Goal: Information Seeking & Learning: Learn about a topic

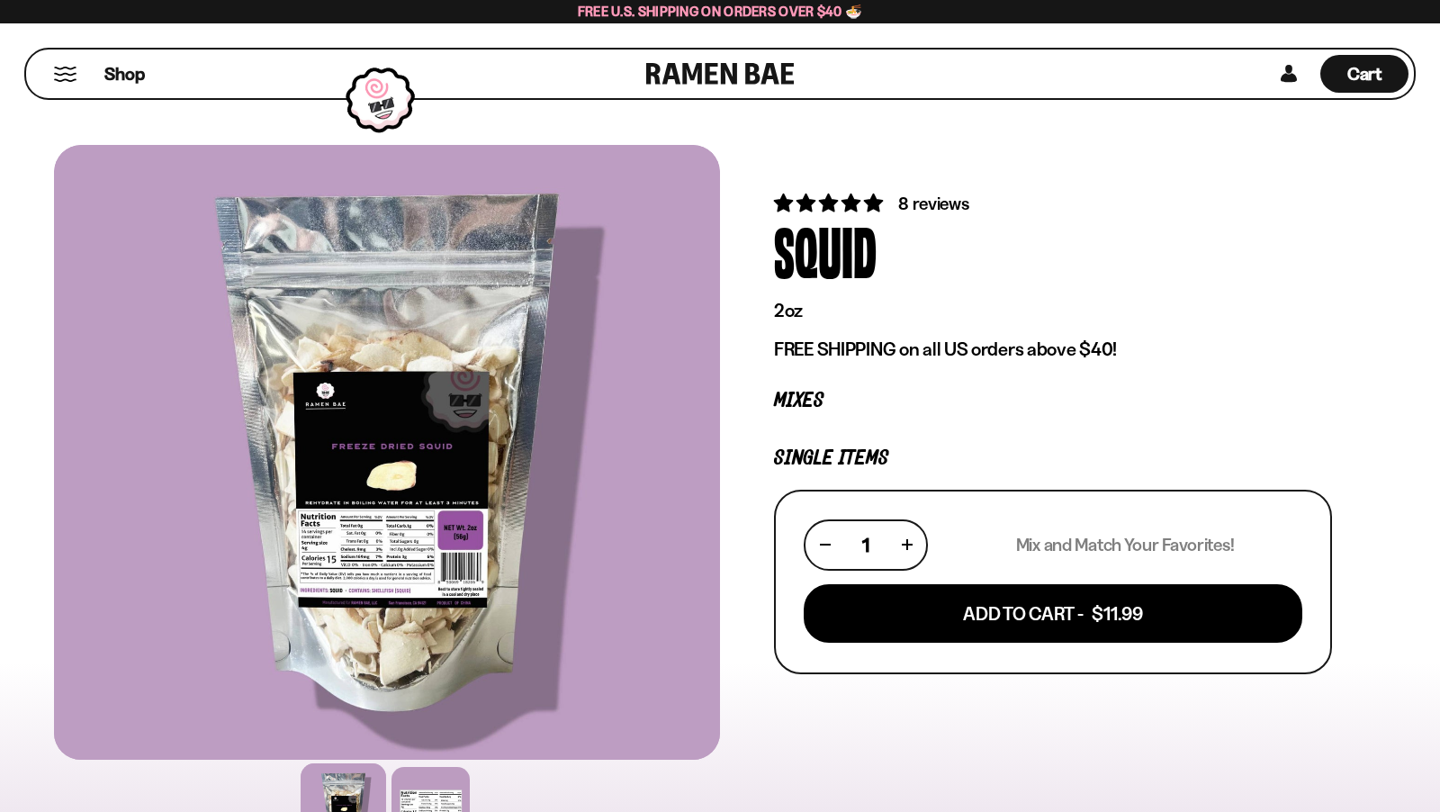
click at [79, 63] on div "Shop" at bounding box center [339, 74] width 615 height 49
click at [67, 69] on button "Mobile Menu Trigger" at bounding box center [65, 74] width 24 height 15
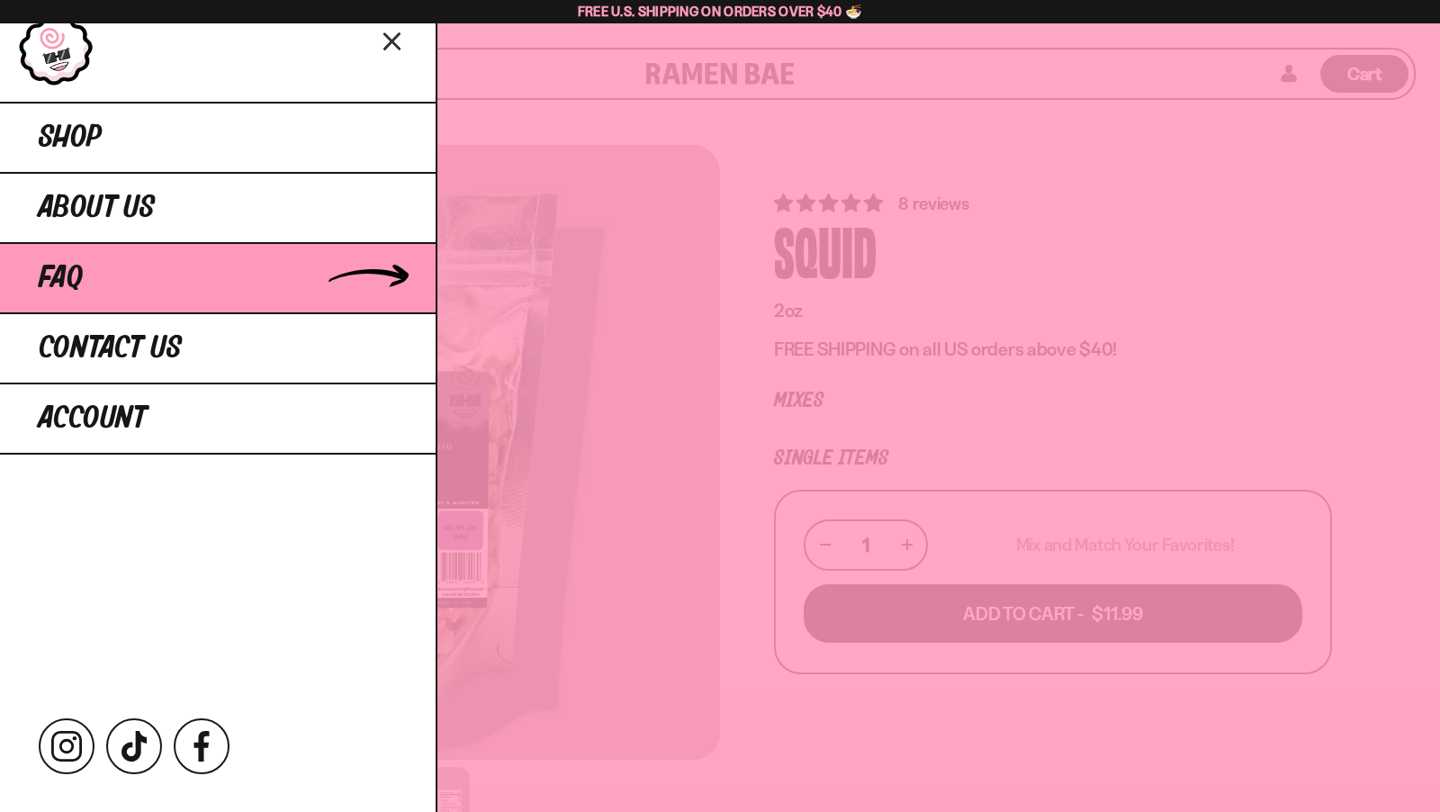
click at [138, 261] on link "FAQ" at bounding box center [218, 277] width 436 height 70
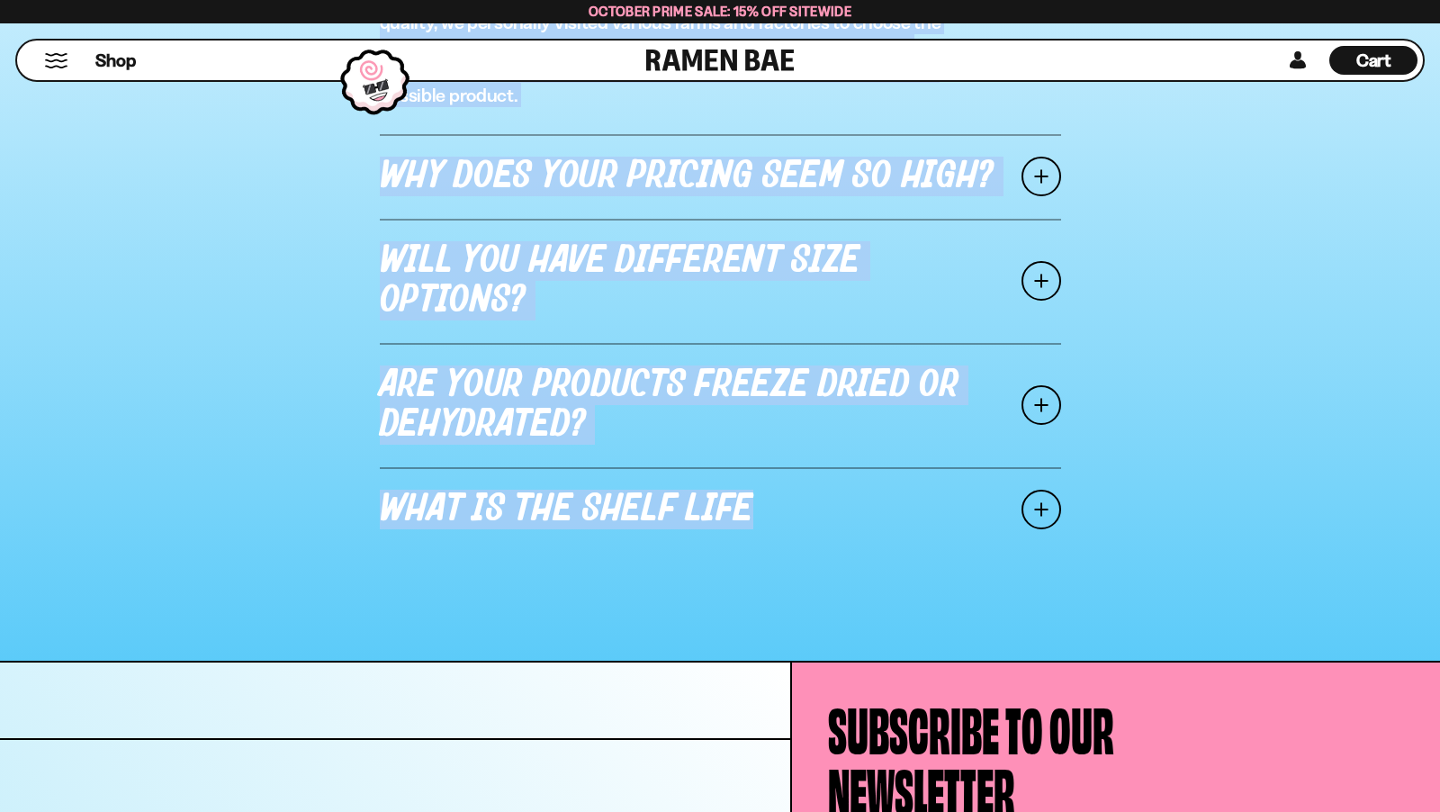
scroll to position [2402, 0]
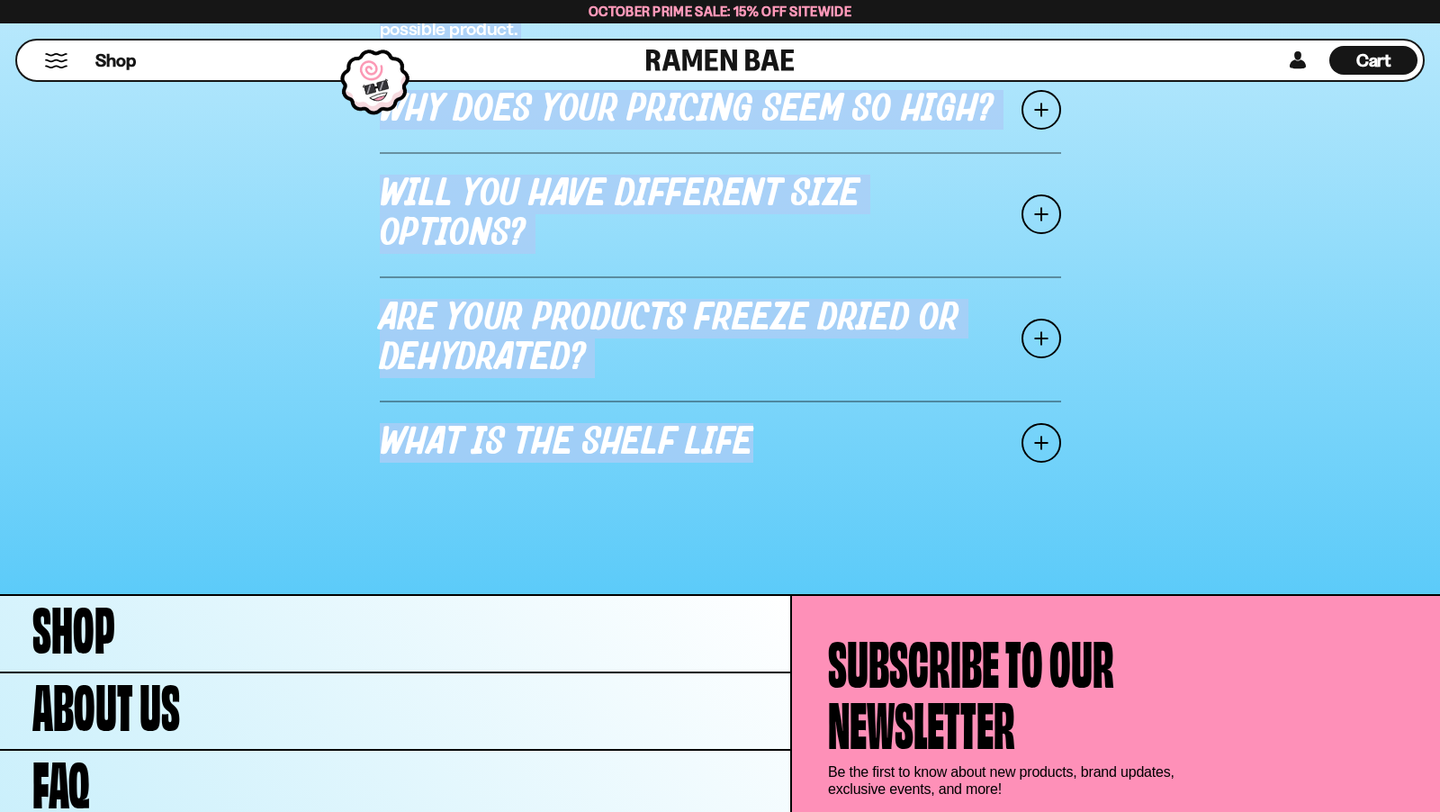
drag, startPoint x: 564, startPoint y: 134, endPoint x: 1073, endPoint y: 520, distance: 638.6
copy main "SHIPPING FAQ I placed an order but need to change the shipping address, what ca…"
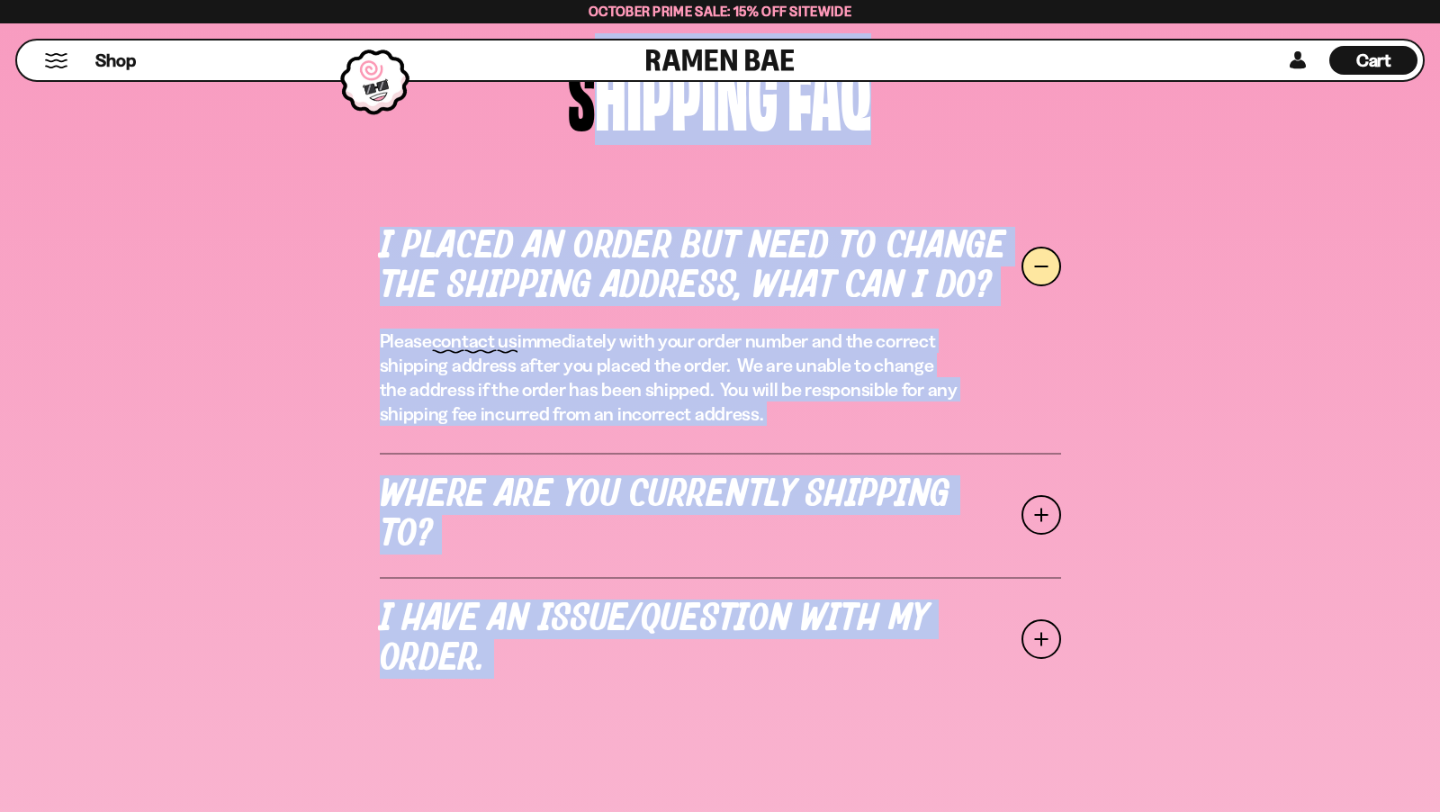
scroll to position [0, 0]
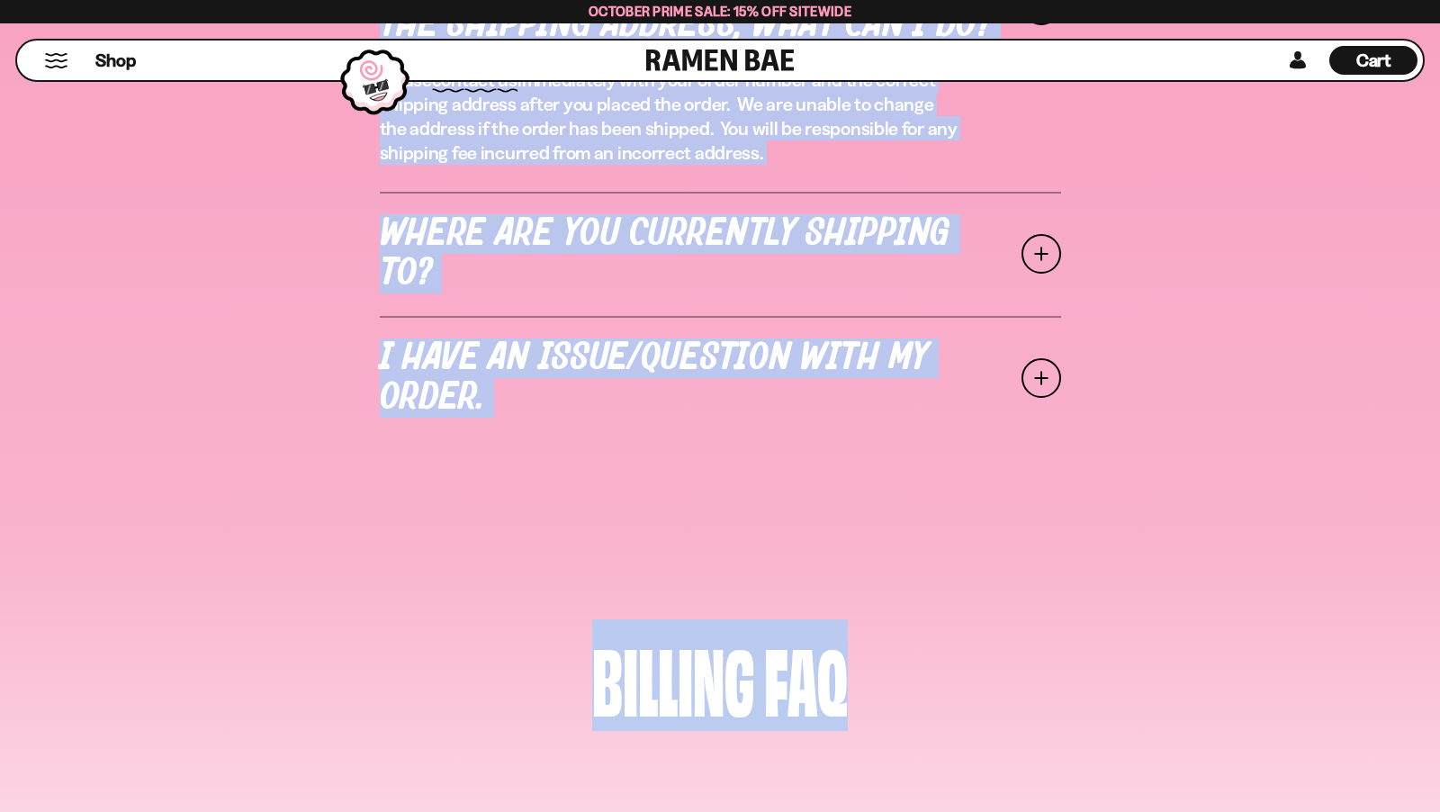
click at [685, 237] on link "Where are you currently shipping to?" at bounding box center [720, 254] width 681 height 124
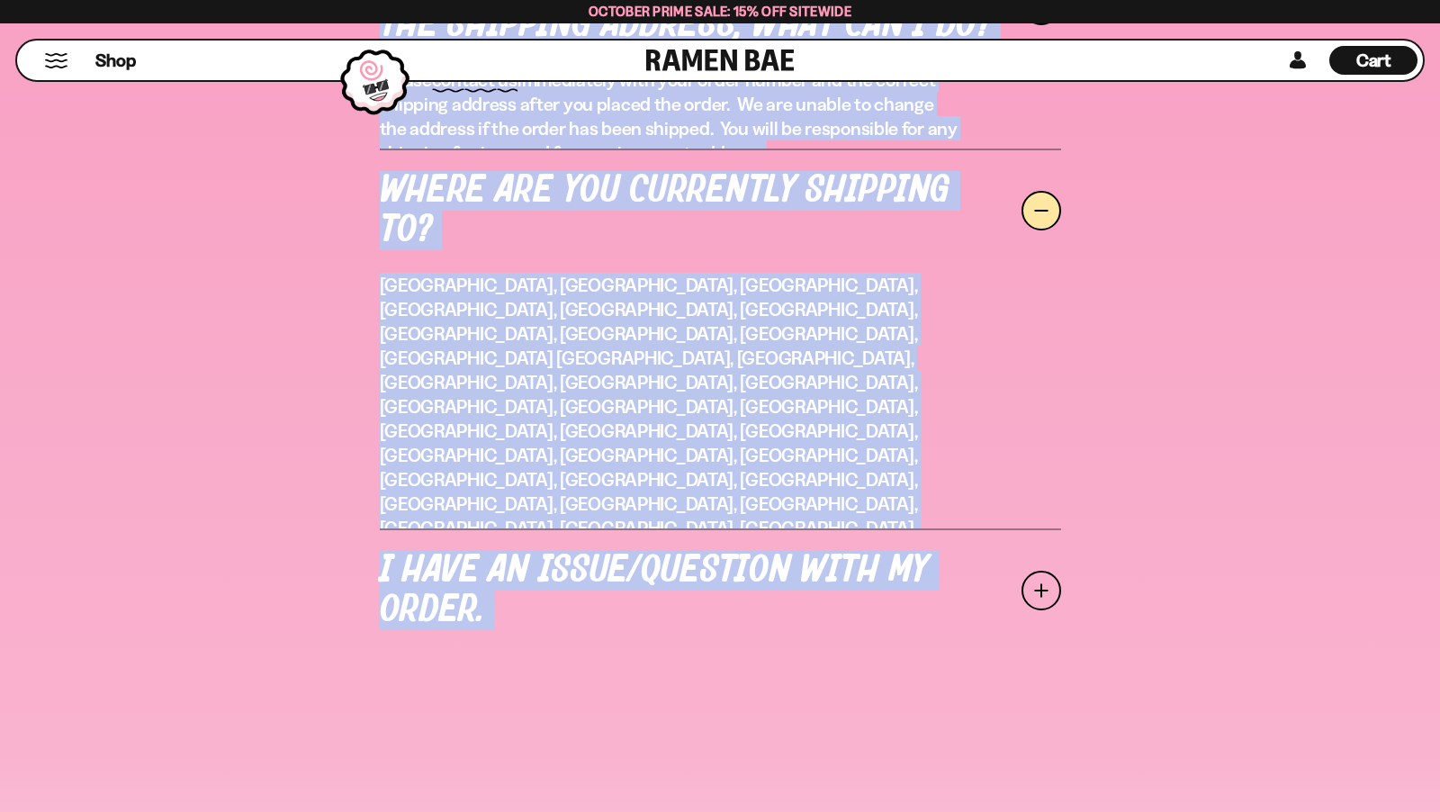
scroll to position [825, 0]
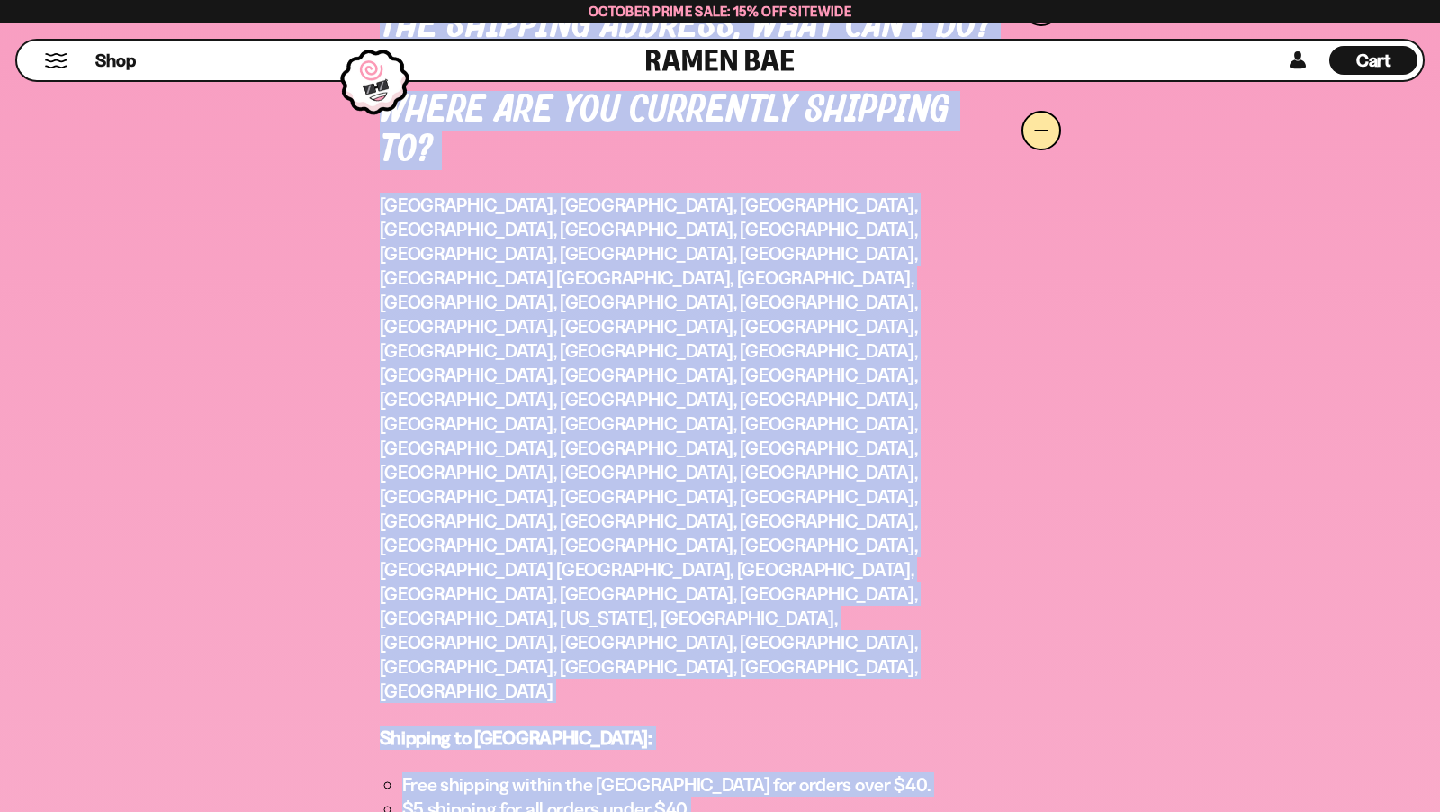
click at [750, 404] on p "[GEOGRAPHIC_DATA], [GEOGRAPHIC_DATA], [GEOGRAPHIC_DATA], [GEOGRAPHIC_DATA], [GE…" at bounding box center [669, 448] width 579 height 510
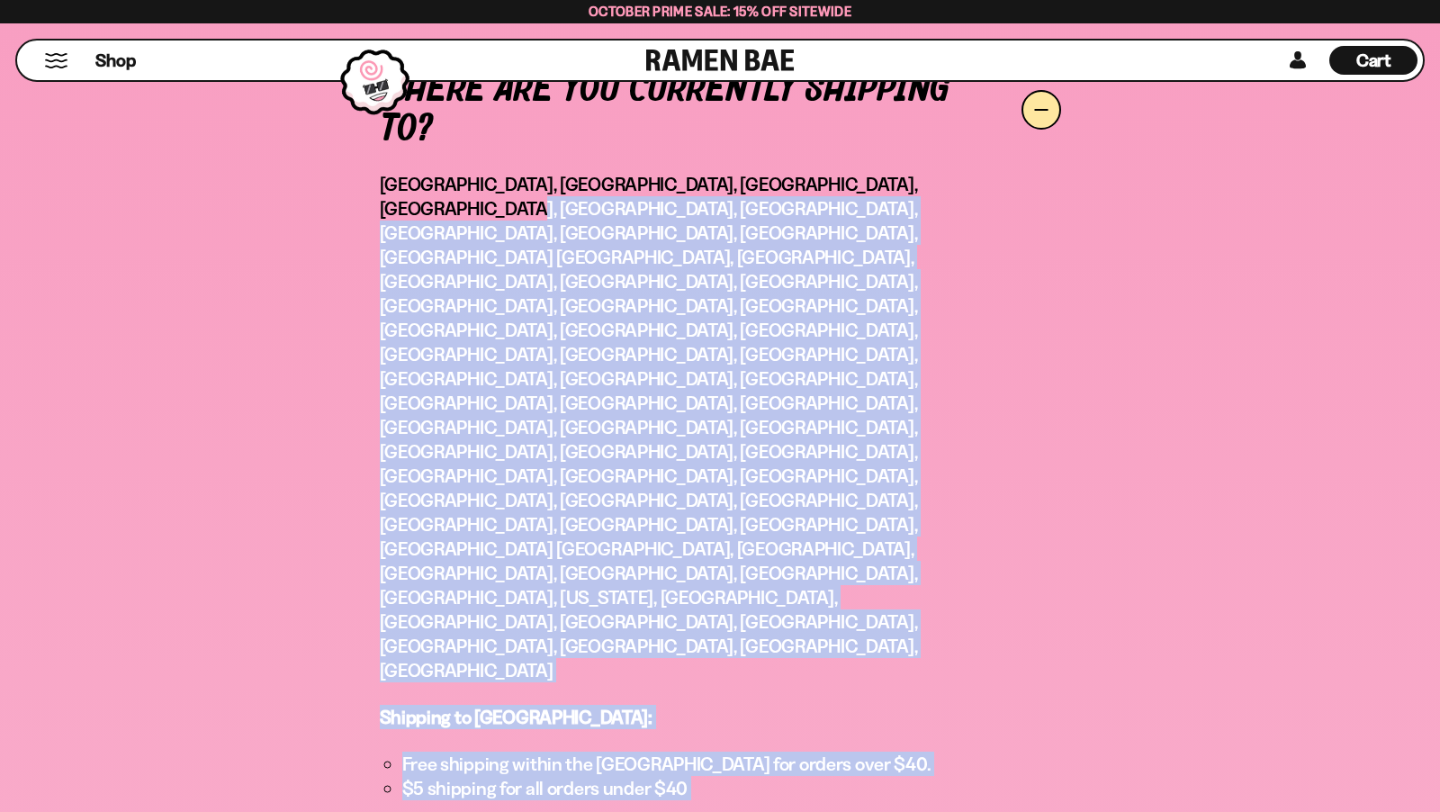
scroll to position [804, 0]
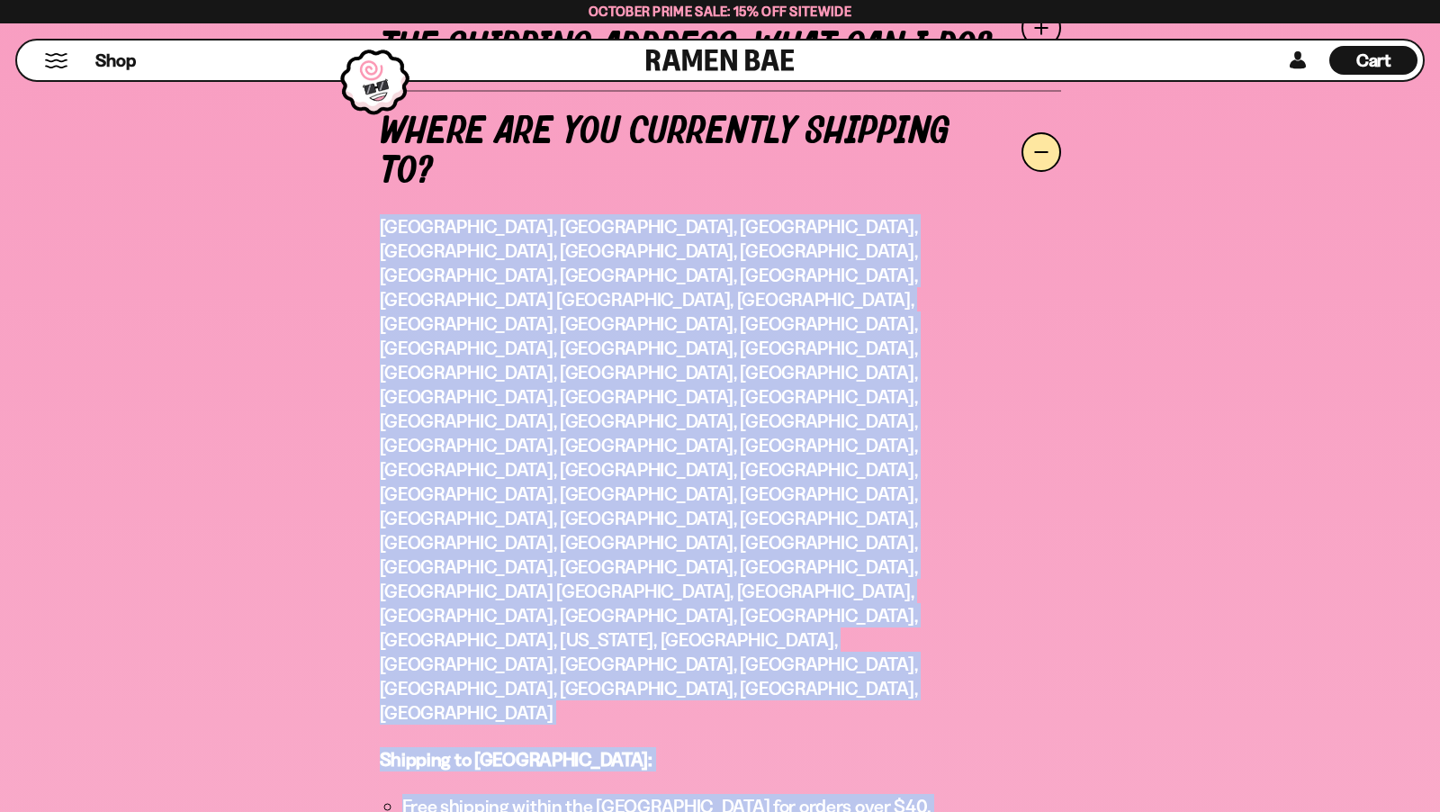
drag, startPoint x: 939, startPoint y: 481, endPoint x: 375, endPoint y: 216, distance: 622.6
click at [374, 216] on div "I placed an order but need to change the shipping address, what can I do? Pleas…" at bounding box center [720, 681] width 1413 height 1468
copy div "USA, Canada, Austria, Belgium, Czechia, Denmark, Finland, France, Germany, Hong…"
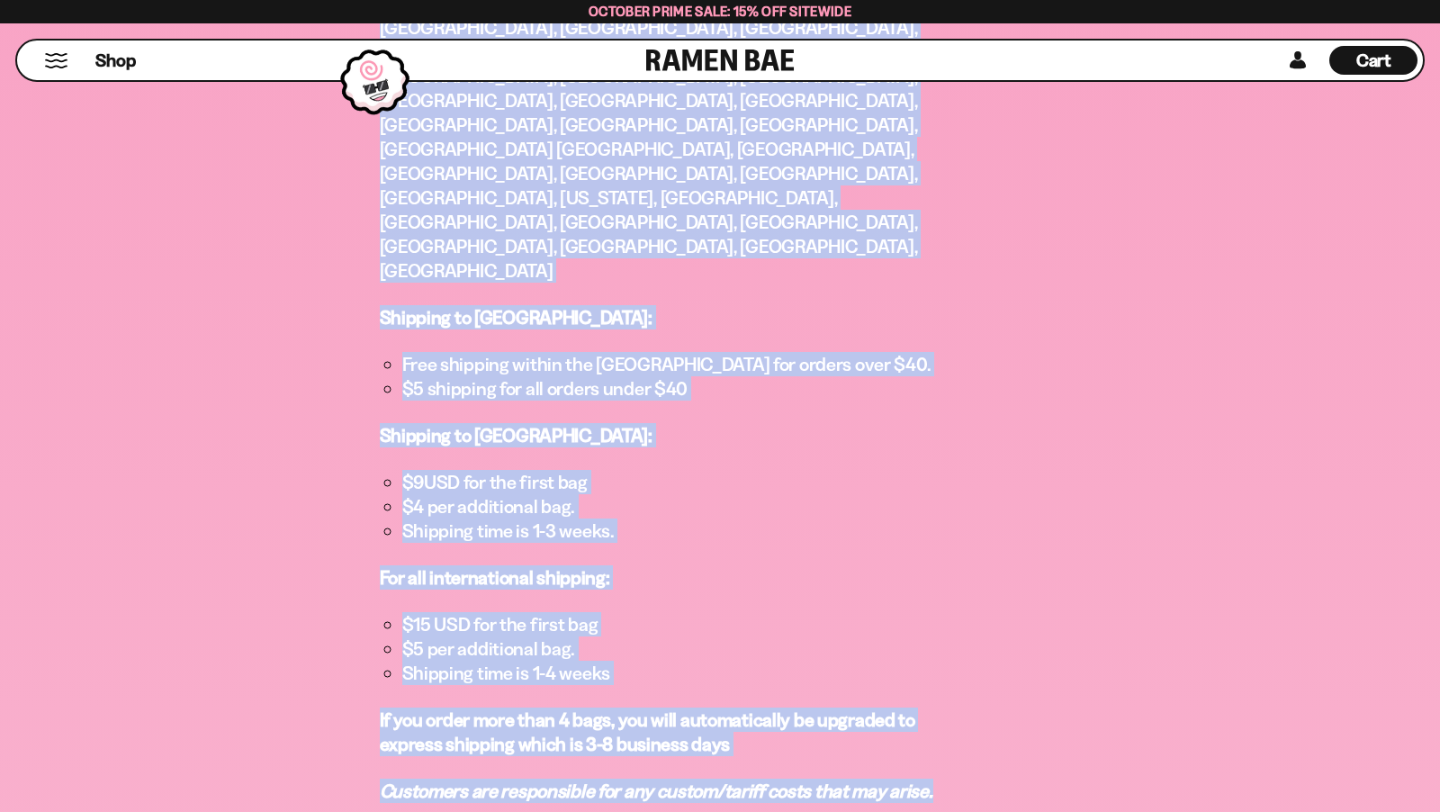
scroll to position [1276, 0]
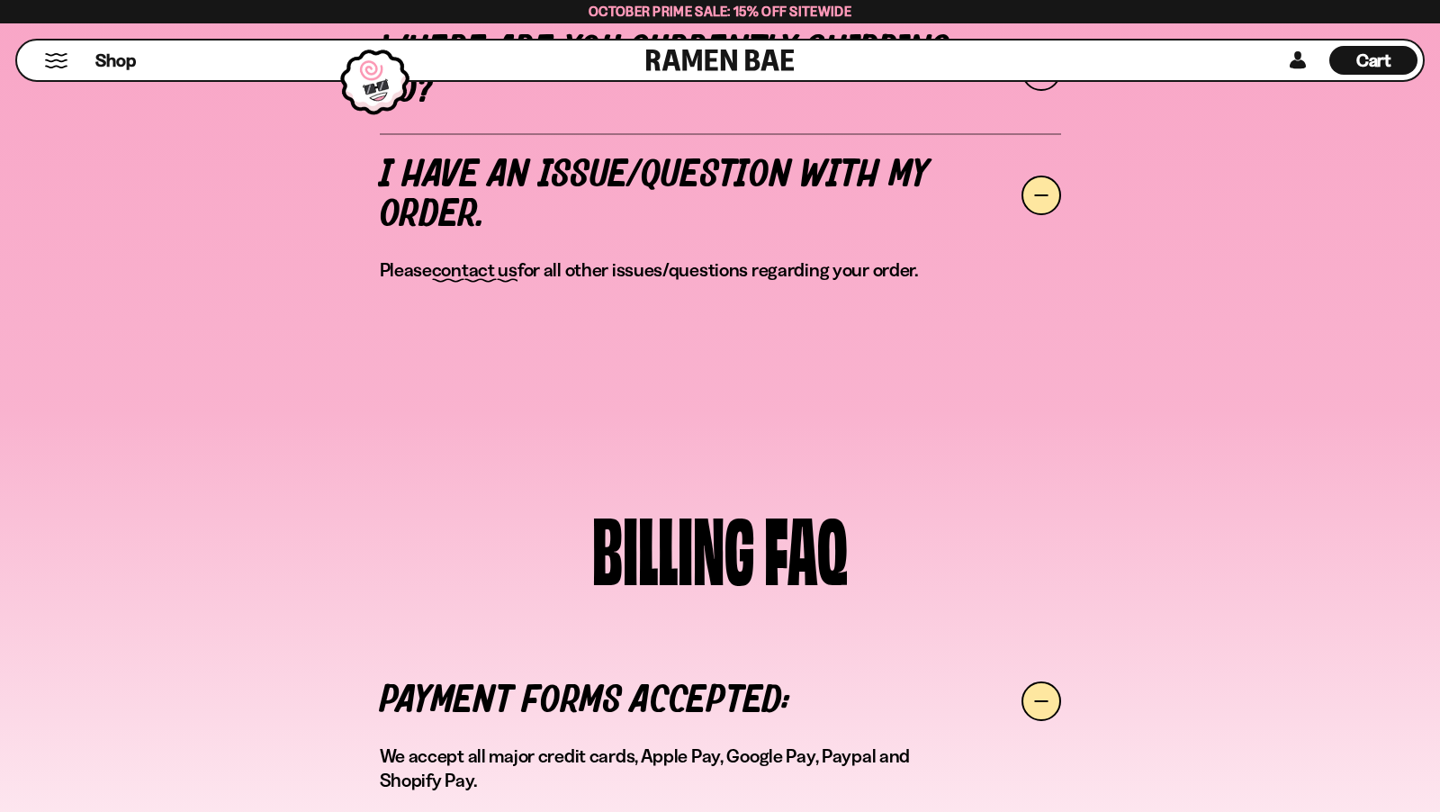
scroll to position [849, 0]
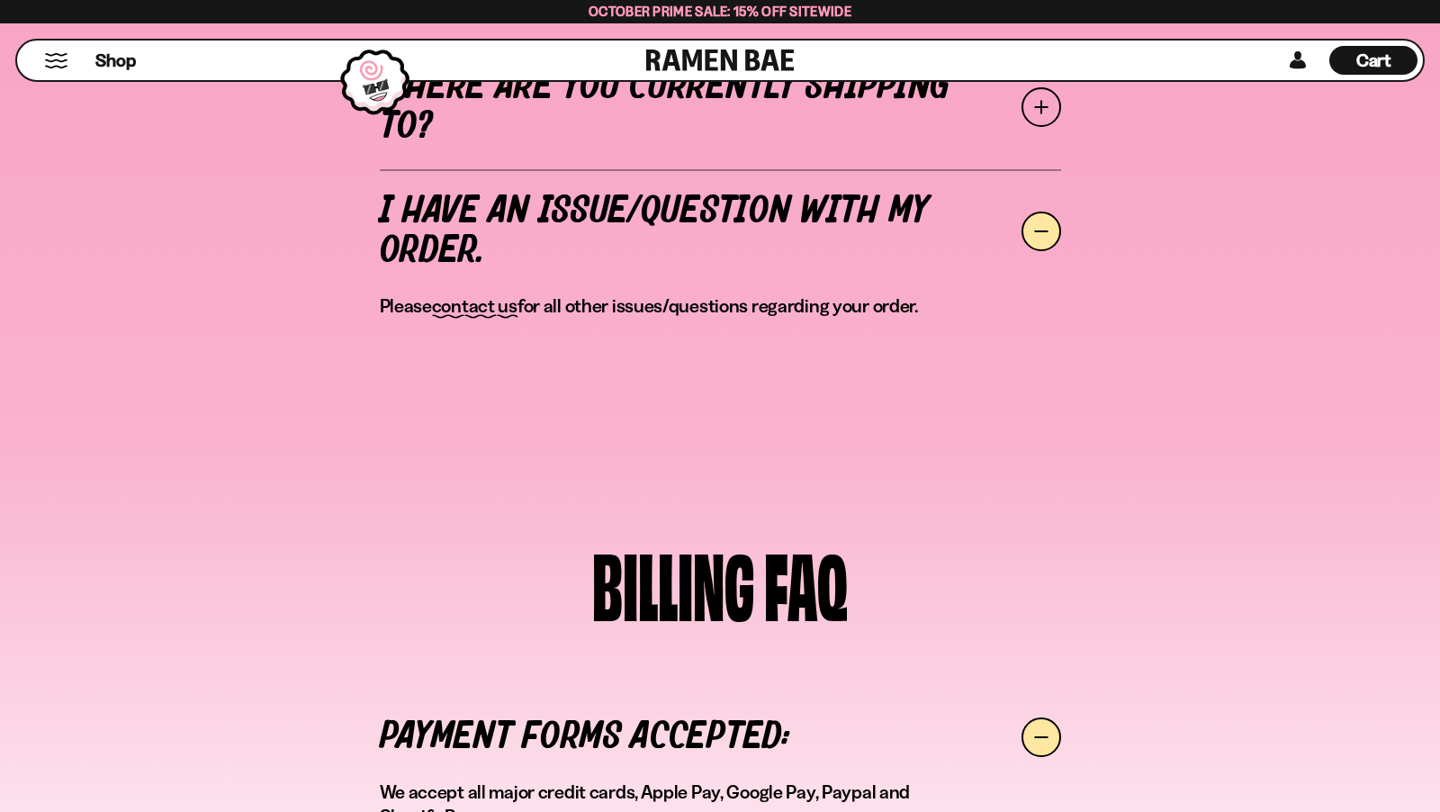
drag, startPoint x: 933, startPoint y: 312, endPoint x: 374, endPoint y: 310, distance: 559.0
click at [374, 310] on div "I placed an order but need to change the shipping address, what can I do? Pleas…" at bounding box center [720, 133] width 1413 height 462
copy p "Please contact us for all other issues/questions regarding your order."
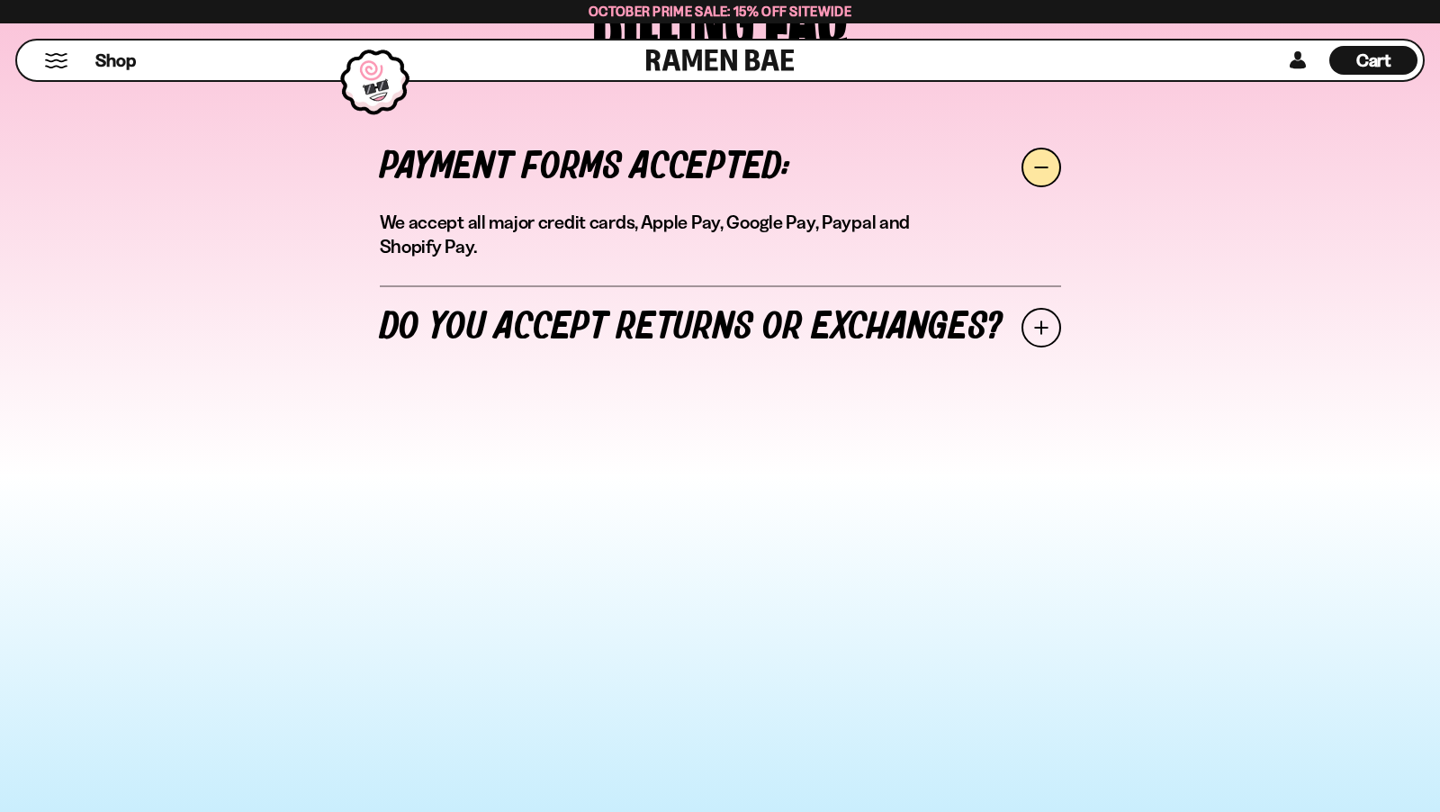
scroll to position [1495, 0]
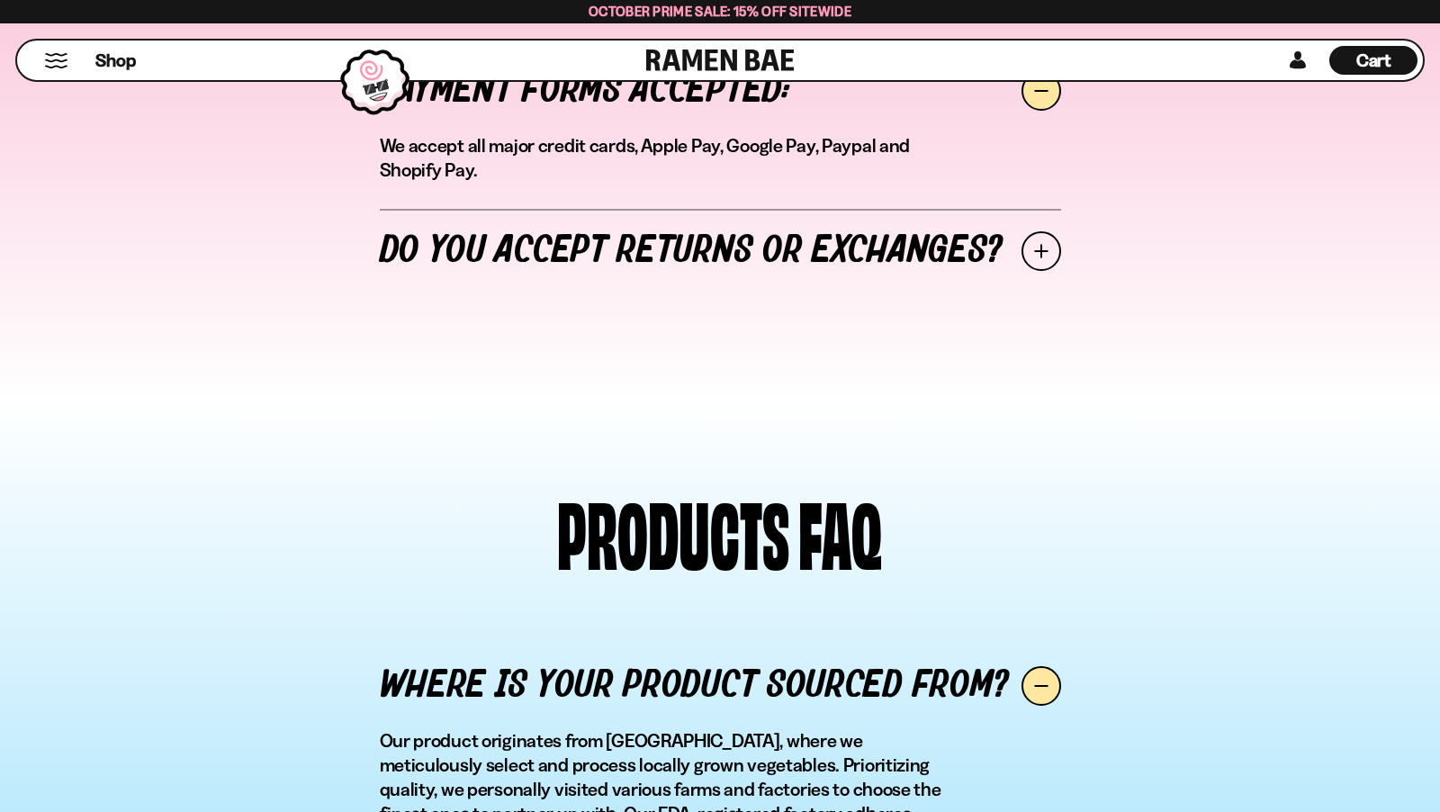
click at [721, 244] on link "Do you accept returns or exchanges?" at bounding box center [720, 251] width 681 height 85
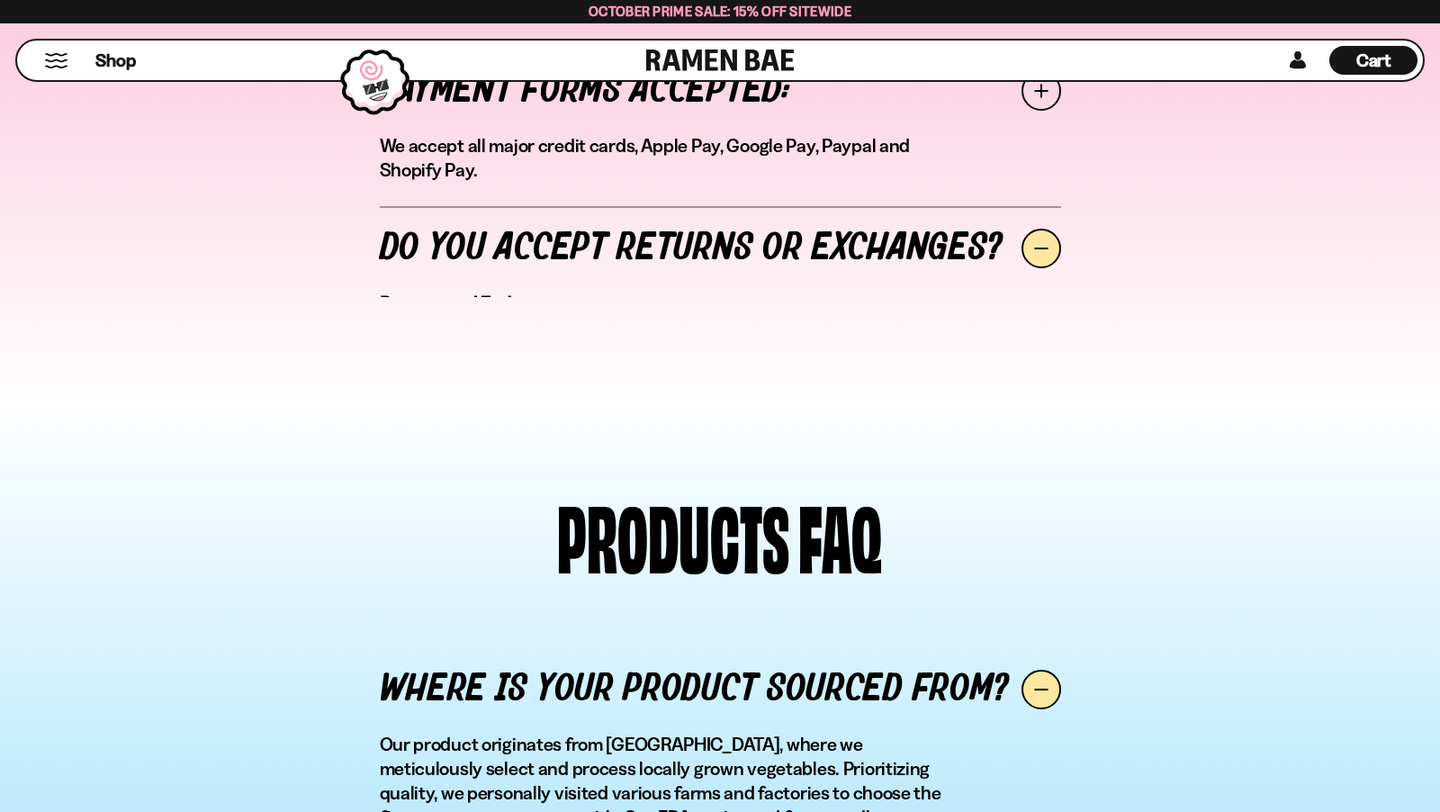
scroll to position [1496, 0]
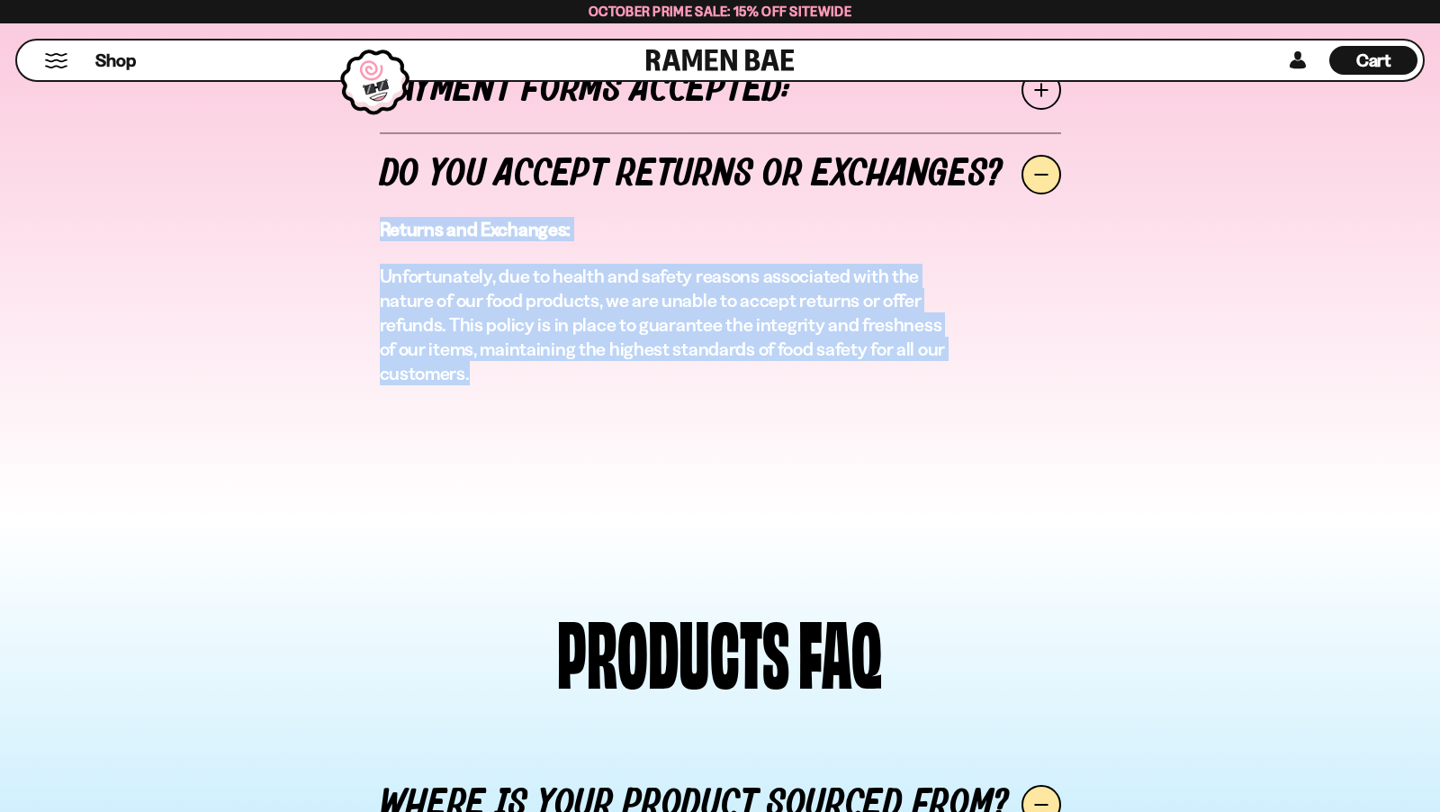
drag, startPoint x: 368, startPoint y: 225, endPoint x: 500, endPoint y: 389, distance: 210.6
click at [503, 391] on div "Payment forms accepted: We accept all major credit cards, Apple Pay, Google Pay…" at bounding box center [720, 230] width 1413 height 402
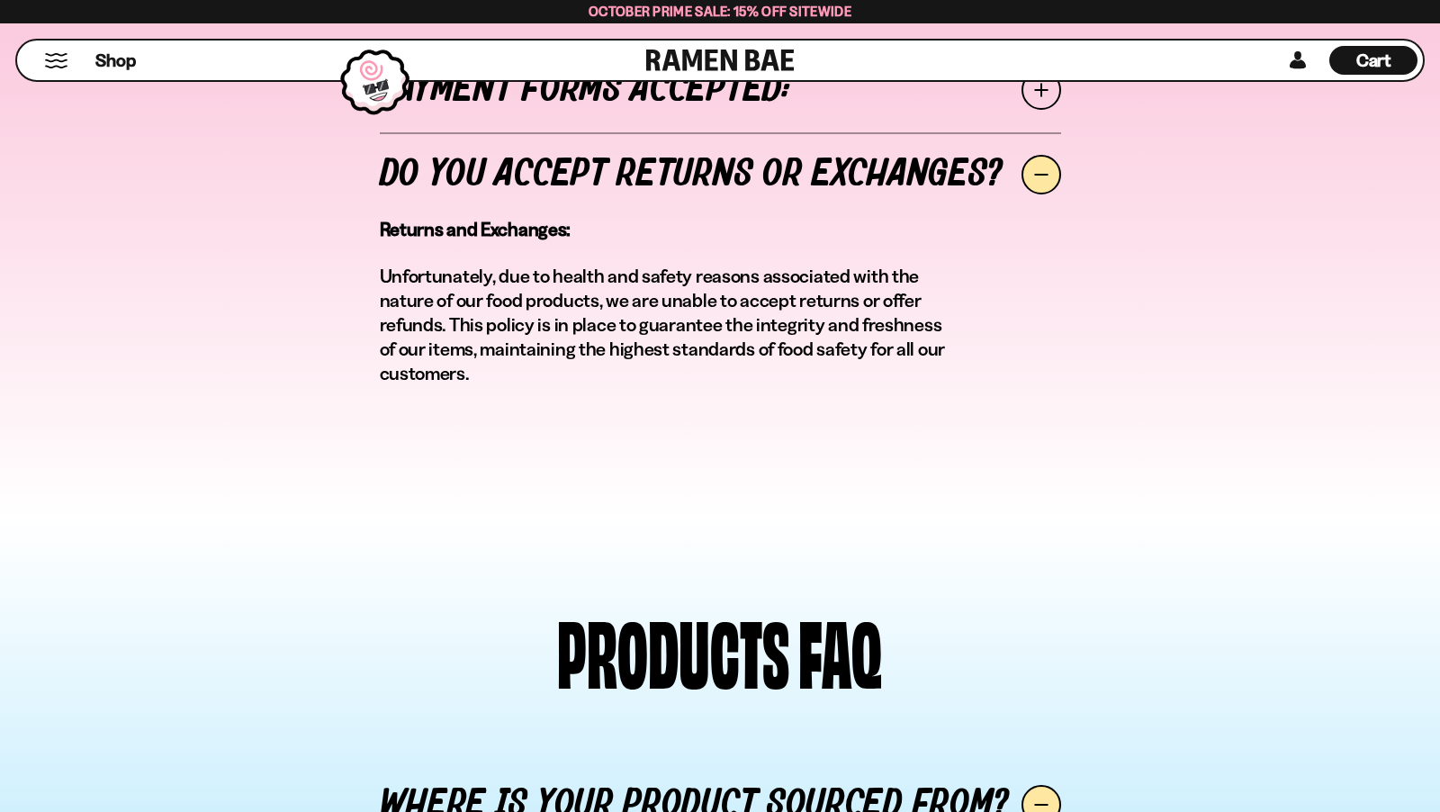
click at [498, 383] on div "Returns and Exchanges: Unfortunately, due to health and safety reasons associat…" at bounding box center [720, 314] width 681 height 195
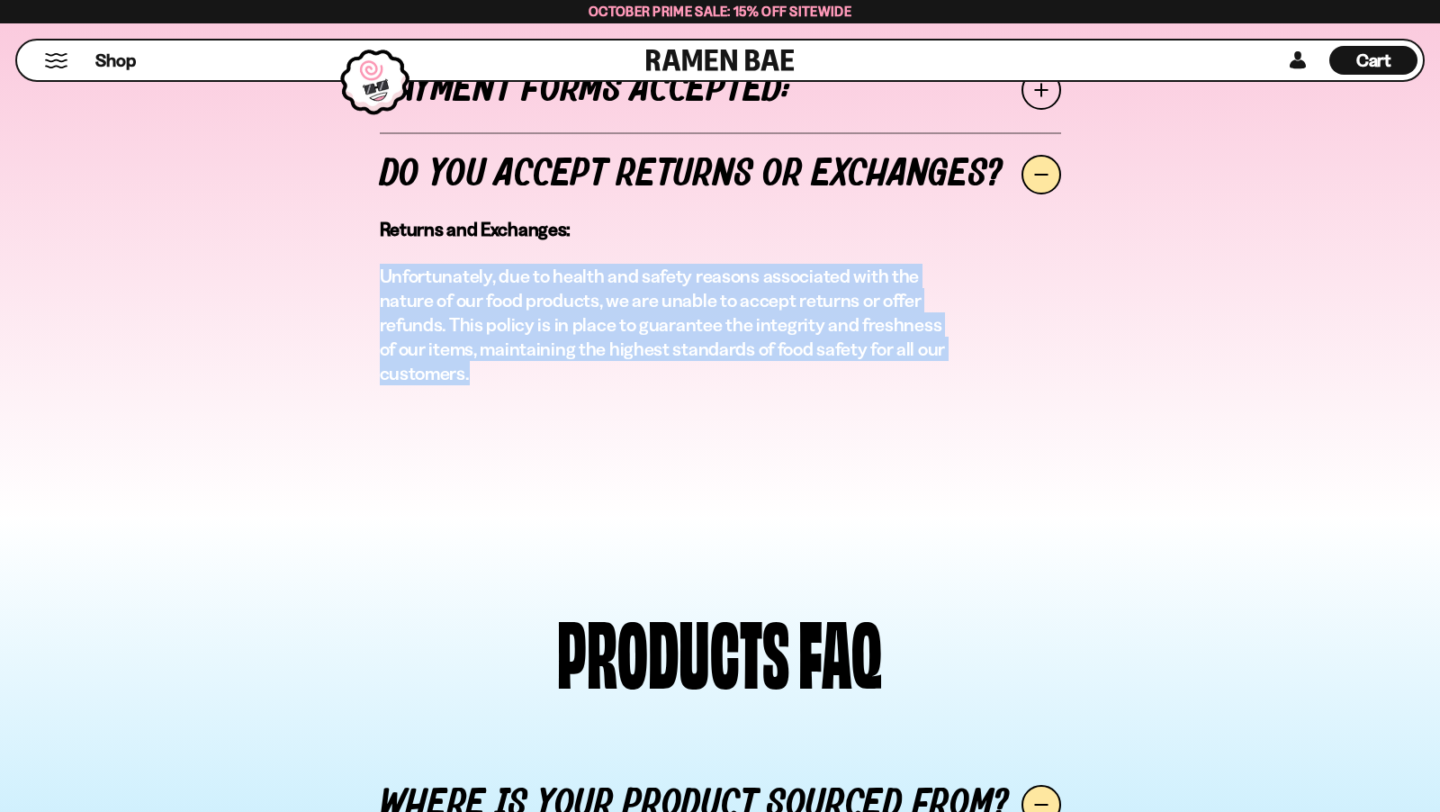
drag, startPoint x: 497, startPoint y: 382, endPoint x: 350, endPoint y: 277, distance: 180.1
click at [350, 276] on div "Payment forms accepted: We accept all major credit cards, Apple Pay, Google Pay…" at bounding box center [720, 230] width 1413 height 402
copy p "Unfortunately, due to health and safety reasons associated with the nature of o…"
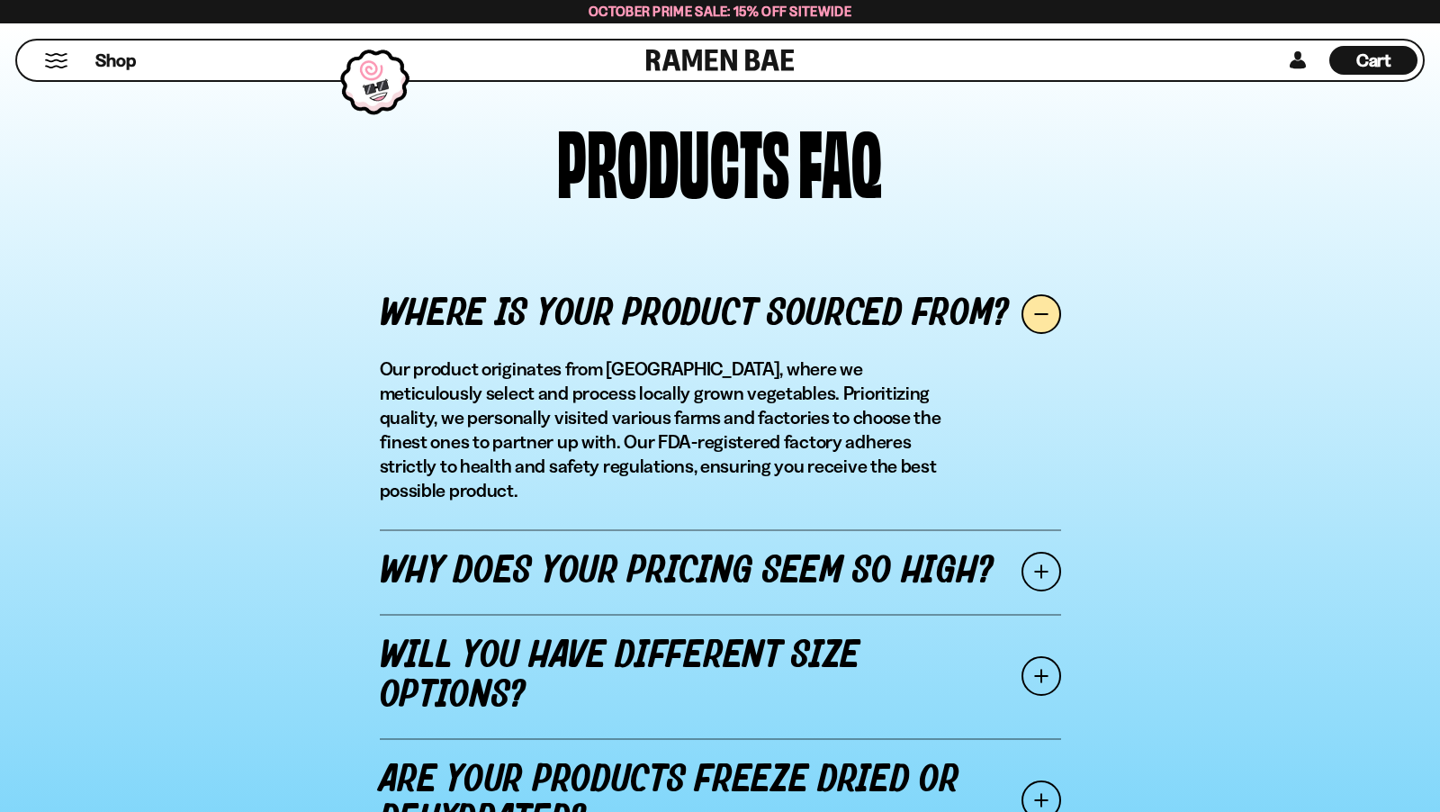
scroll to position [2633, 0]
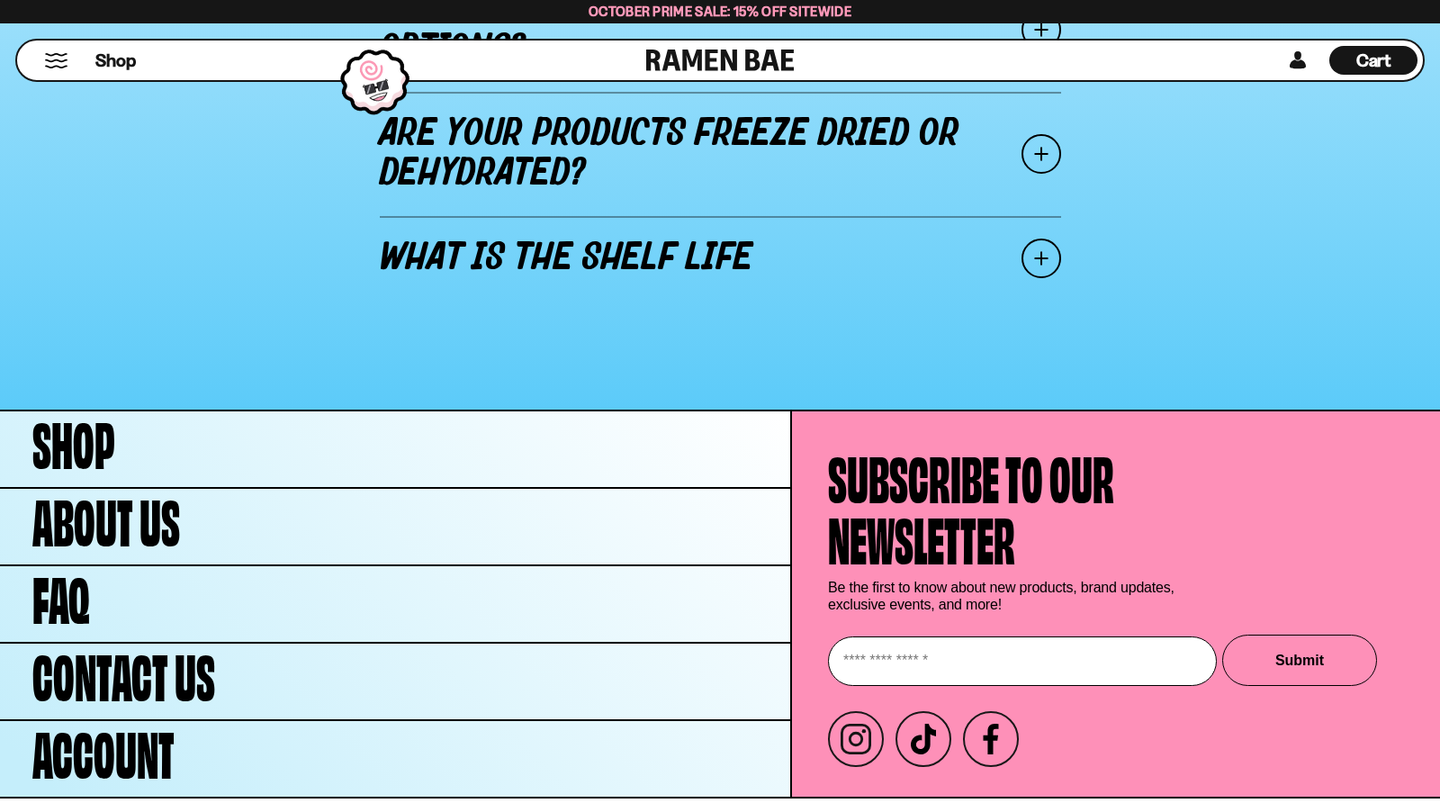
click at [175, 798] on div "Terms Shipping & Returns Privacy Policy Site By Manufactur © 2023 Ramen Bae" at bounding box center [720, 818] width 1440 height 41
click at [169, 811] on span "Shipping & Returns" at bounding box center [136, 819] width 113 height 12
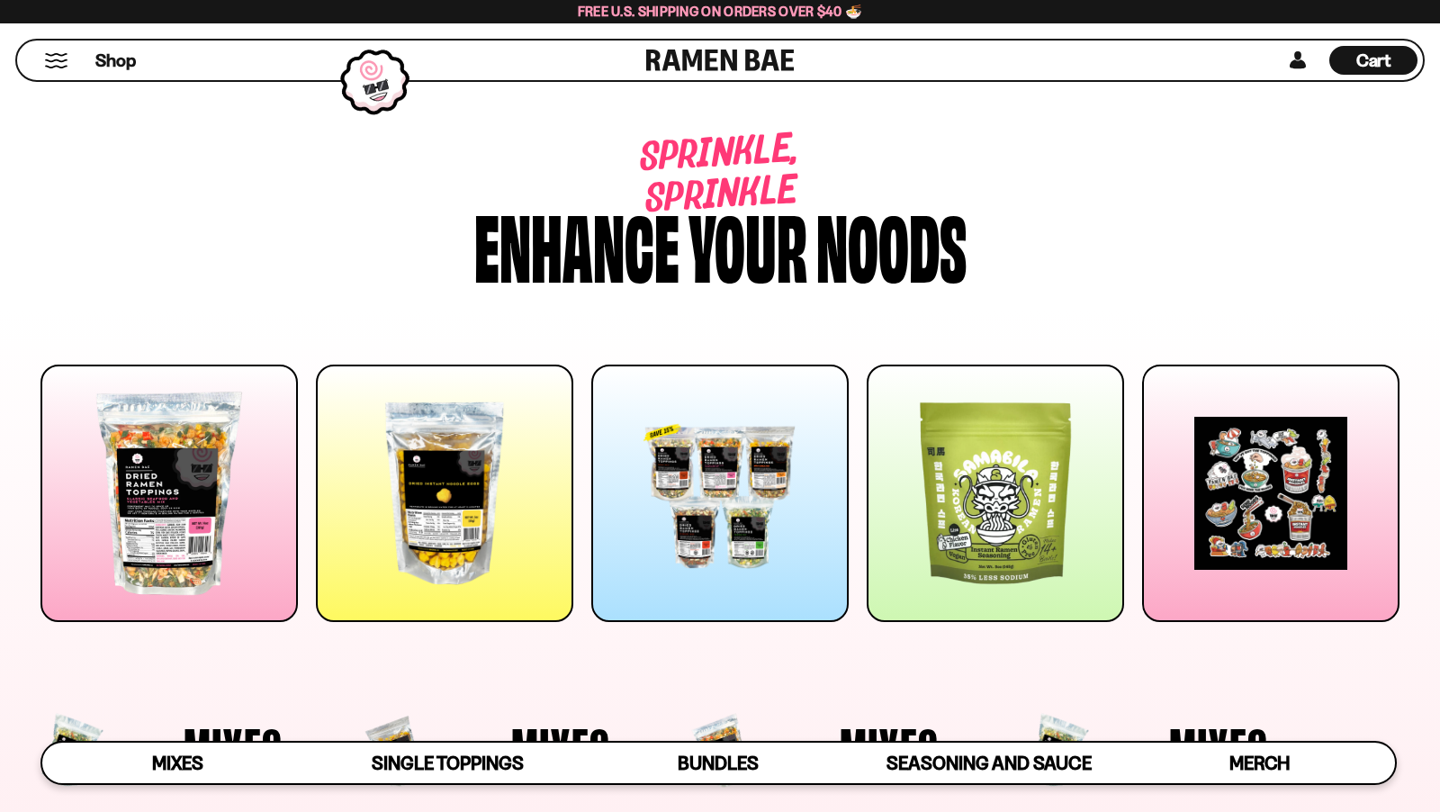
scroll to position [2449, 0]
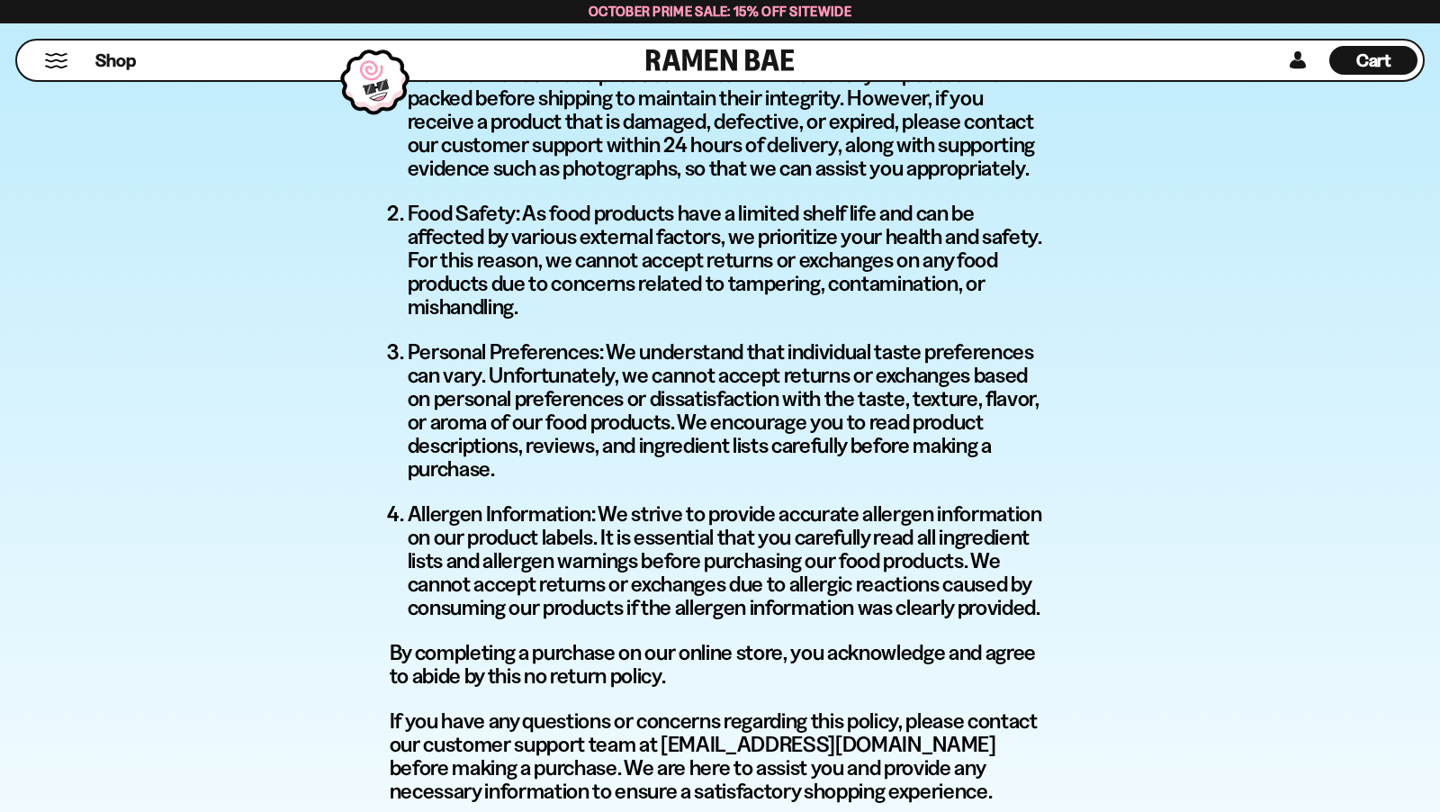
scroll to position [727, 0]
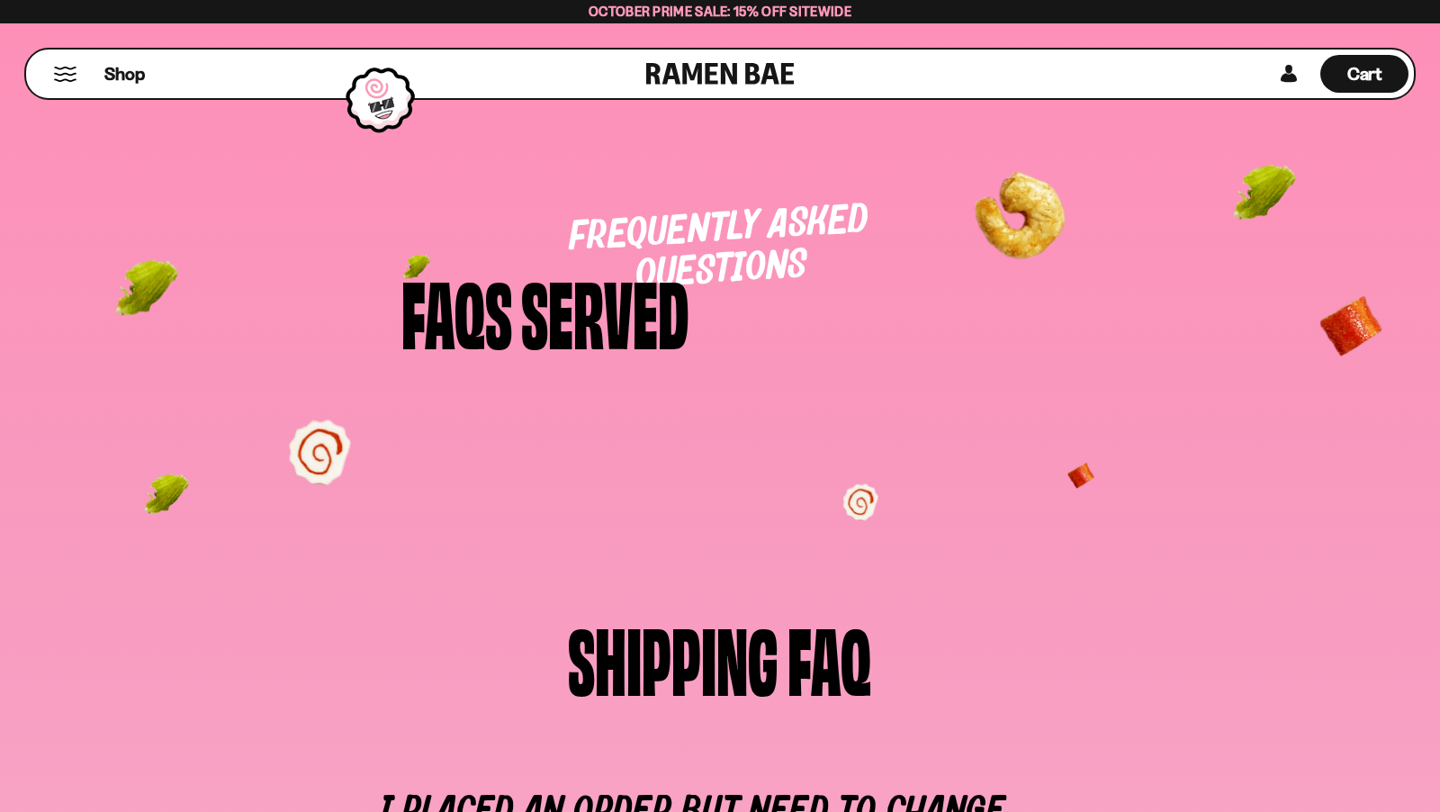
scroll to position [2586, 0]
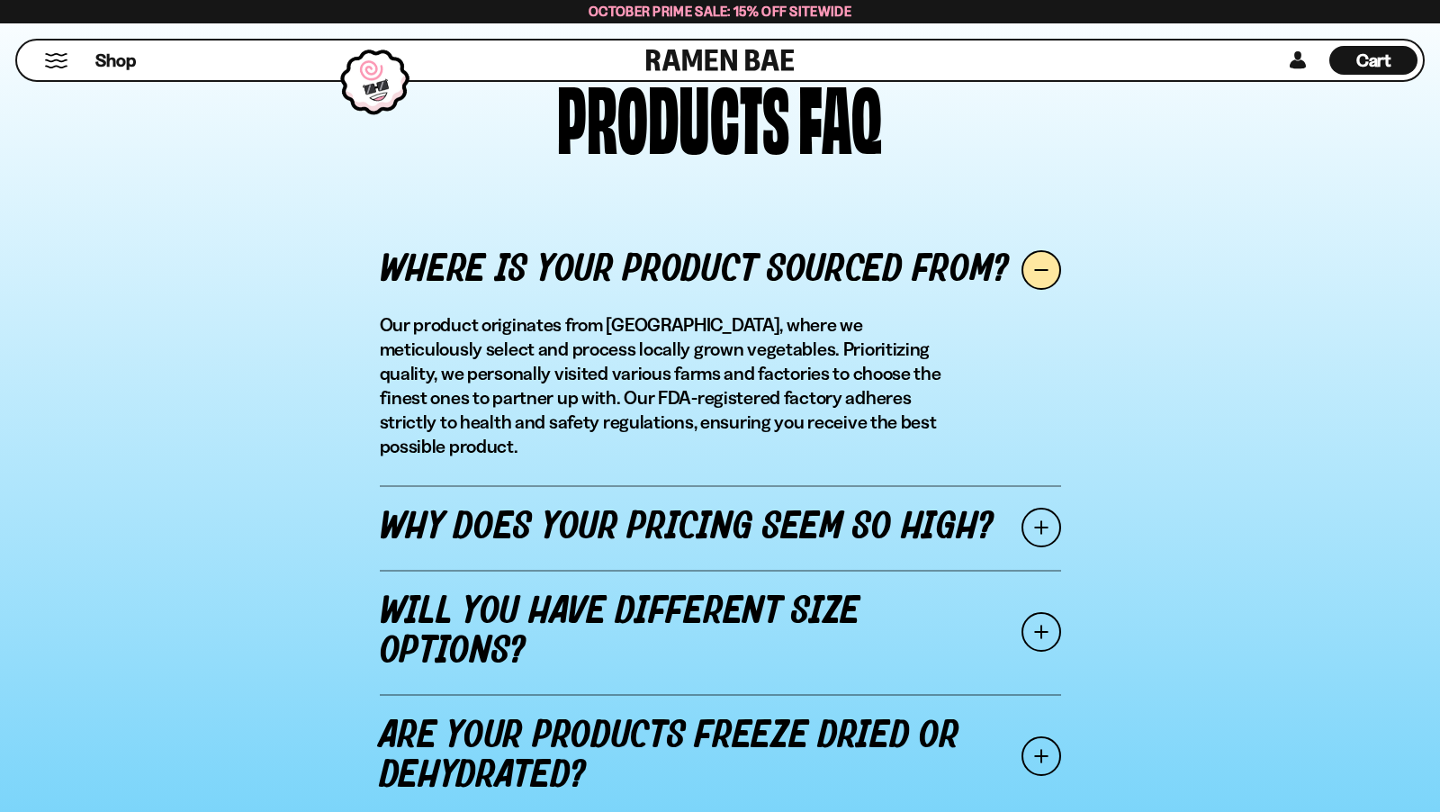
click at [796, 509] on link "Why does your pricing seem so high?" at bounding box center [720, 527] width 681 height 85
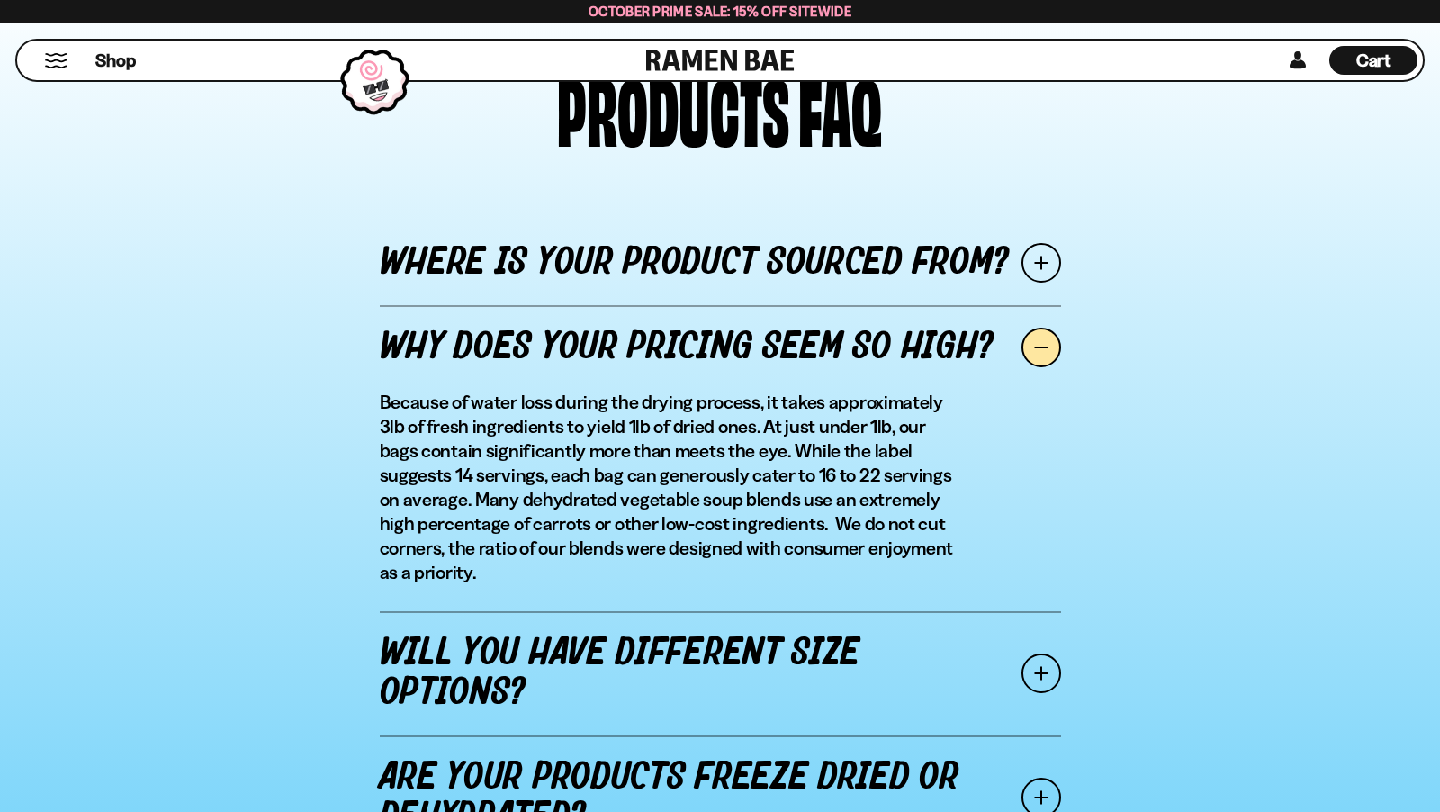
scroll to position [1994, 0]
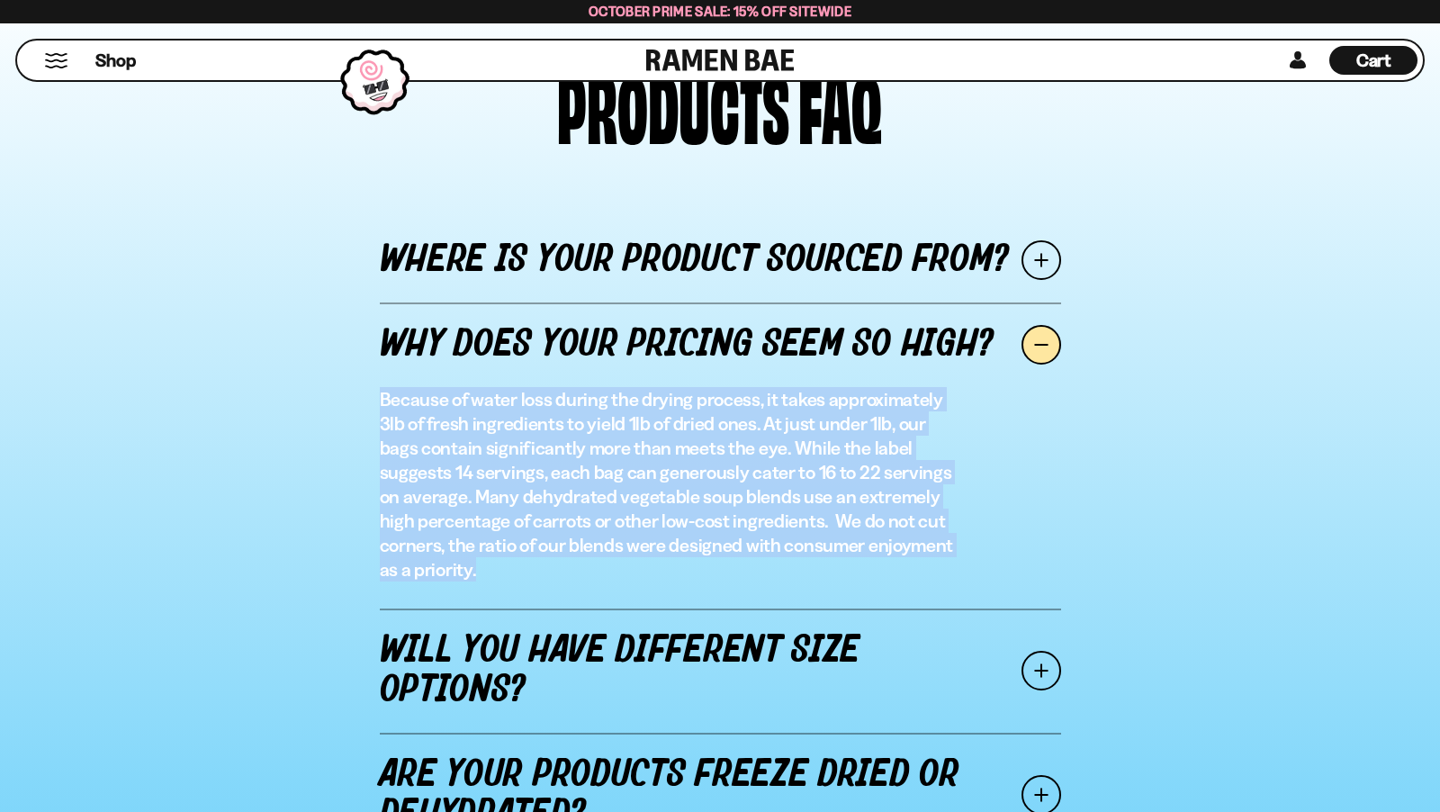
drag, startPoint x: 515, startPoint y: 571, endPoint x: 374, endPoint y: 403, distance: 219.1
click at [361, 396] on div "Where is your product sourced from? Our product originates from [GEOGRAPHIC_DAT…" at bounding box center [720, 580] width 1413 height 762
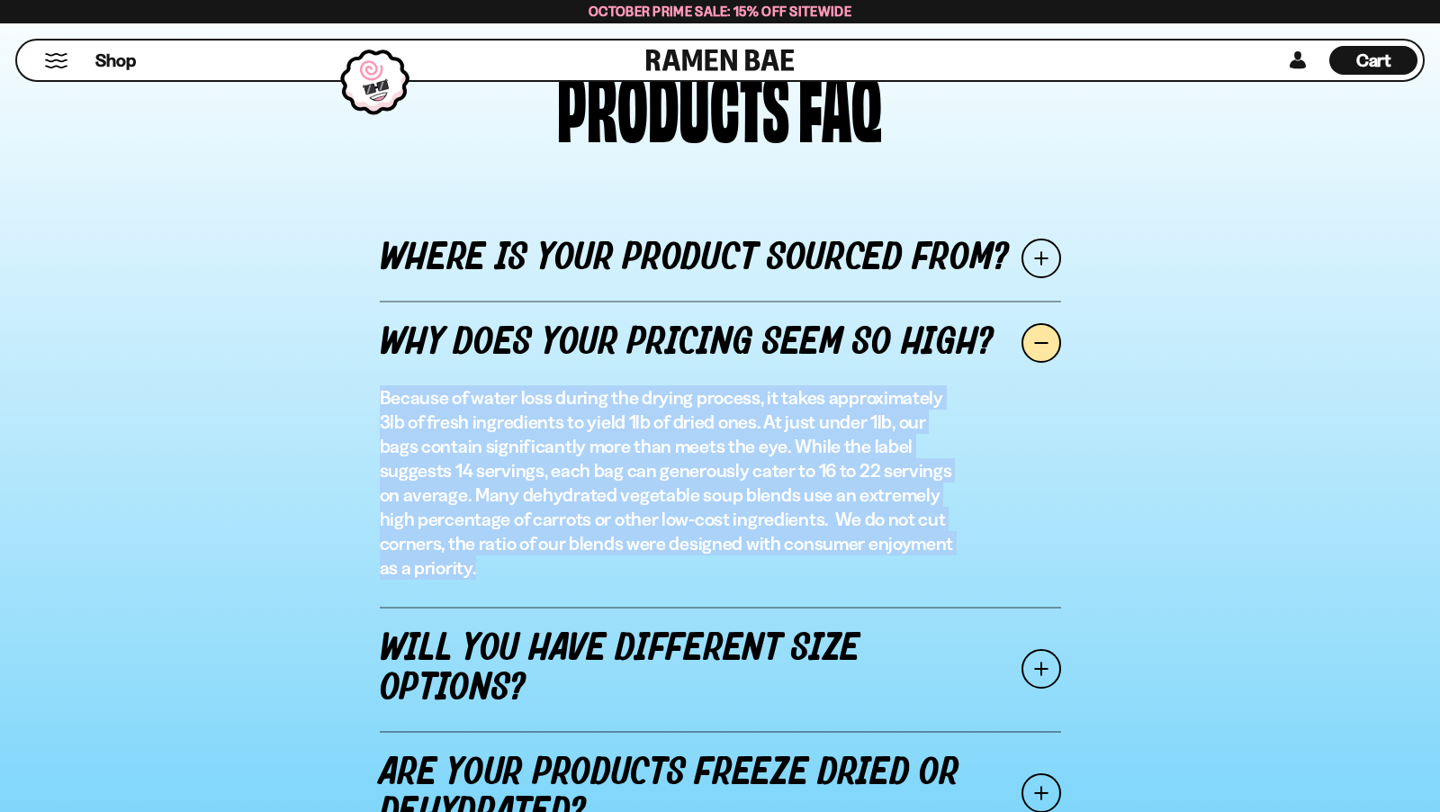
copy p "Because of water loss during the drying process, it takes approximately 3lb of …"
click at [597, 693] on link "Will you have different size options?" at bounding box center [720, 669] width 681 height 124
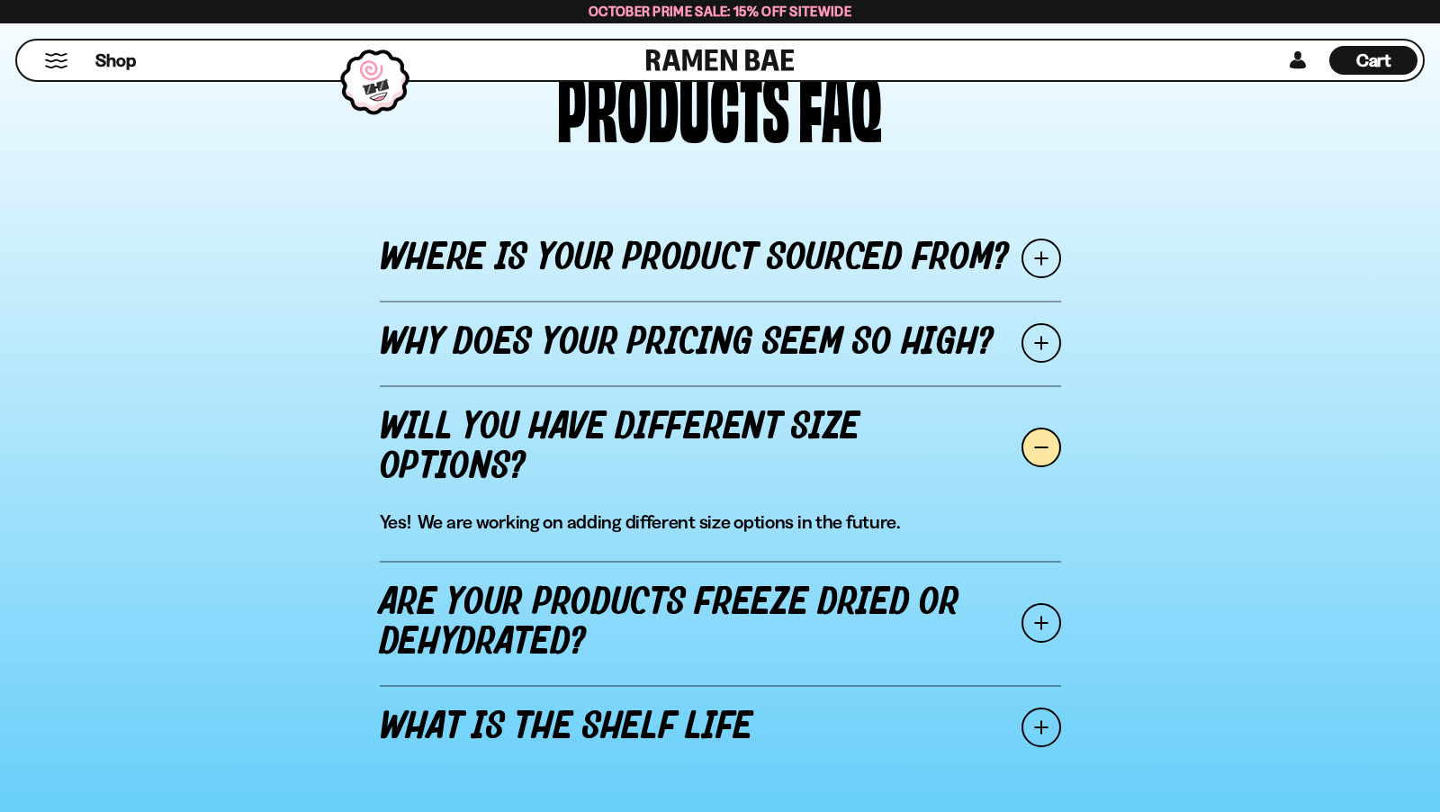
scroll to position [2018, 0]
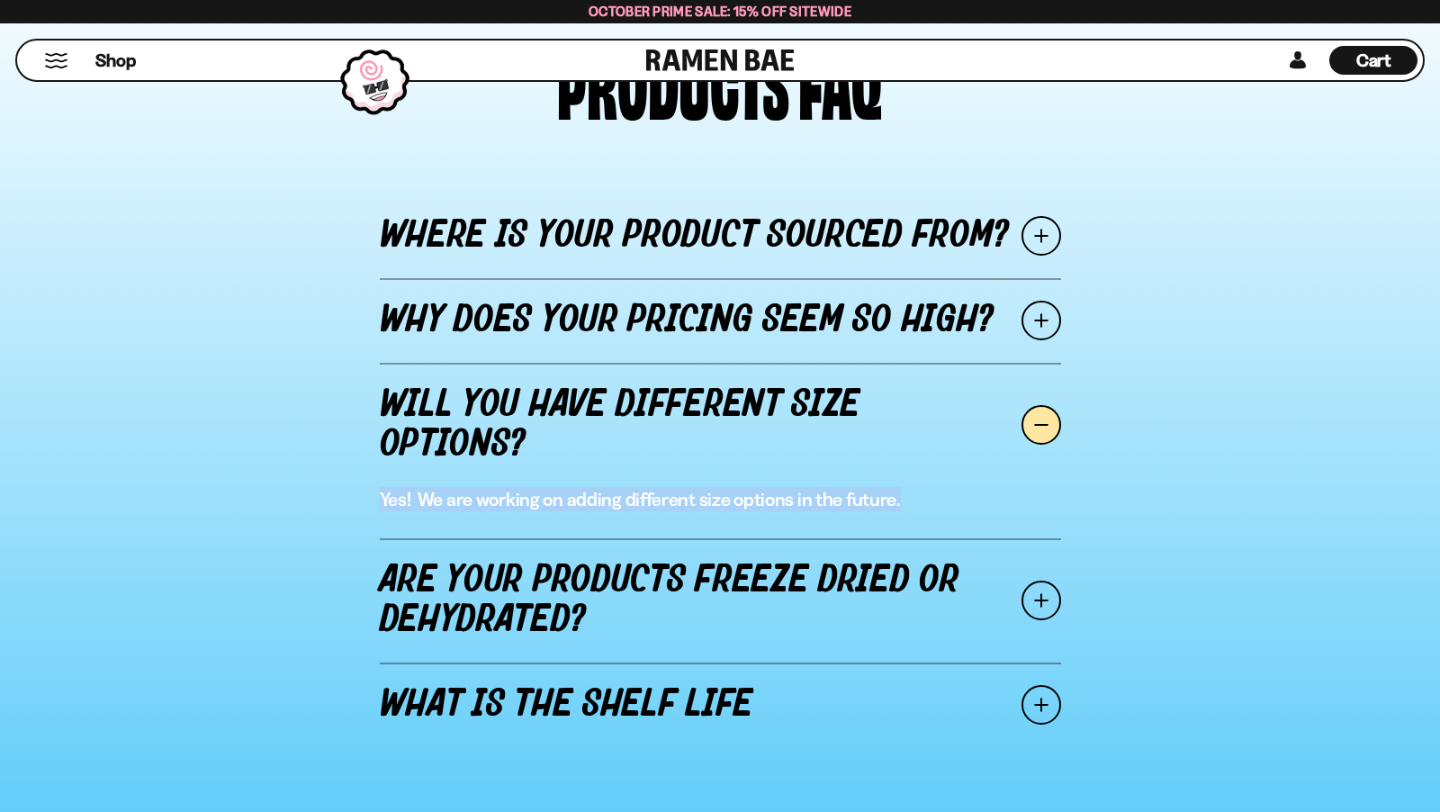
drag, startPoint x: 942, startPoint y: 497, endPoint x: 347, endPoint y: 500, distance: 595.0
click at [347, 500] on div "Where is your product sourced from? Our product originates from China, where we…" at bounding box center [720, 470] width 1413 height 591
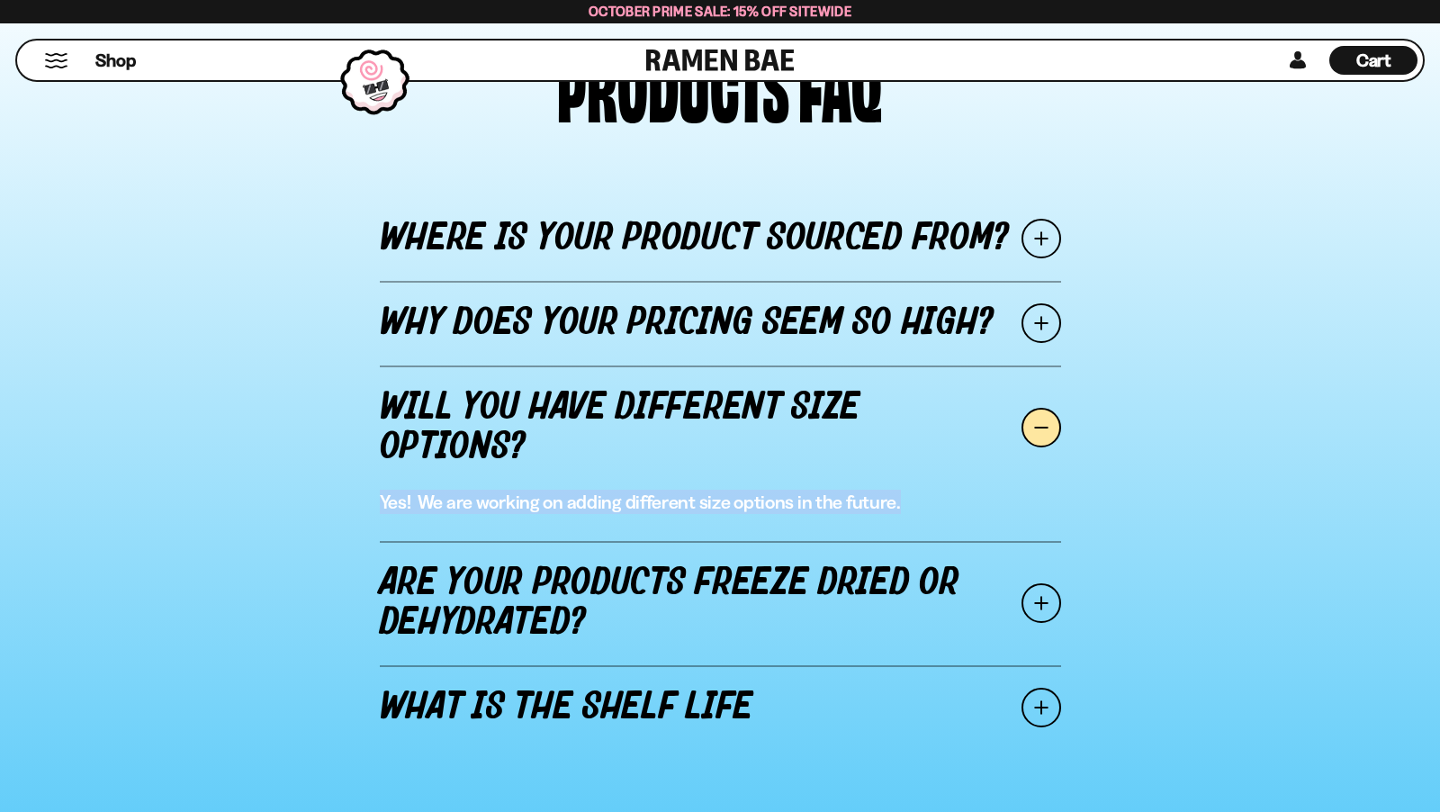
copy p "Yes! We are working on adding different size options in the future."
click at [743, 597] on link "Are your products freeze dried or dehydrated?" at bounding box center [720, 603] width 681 height 124
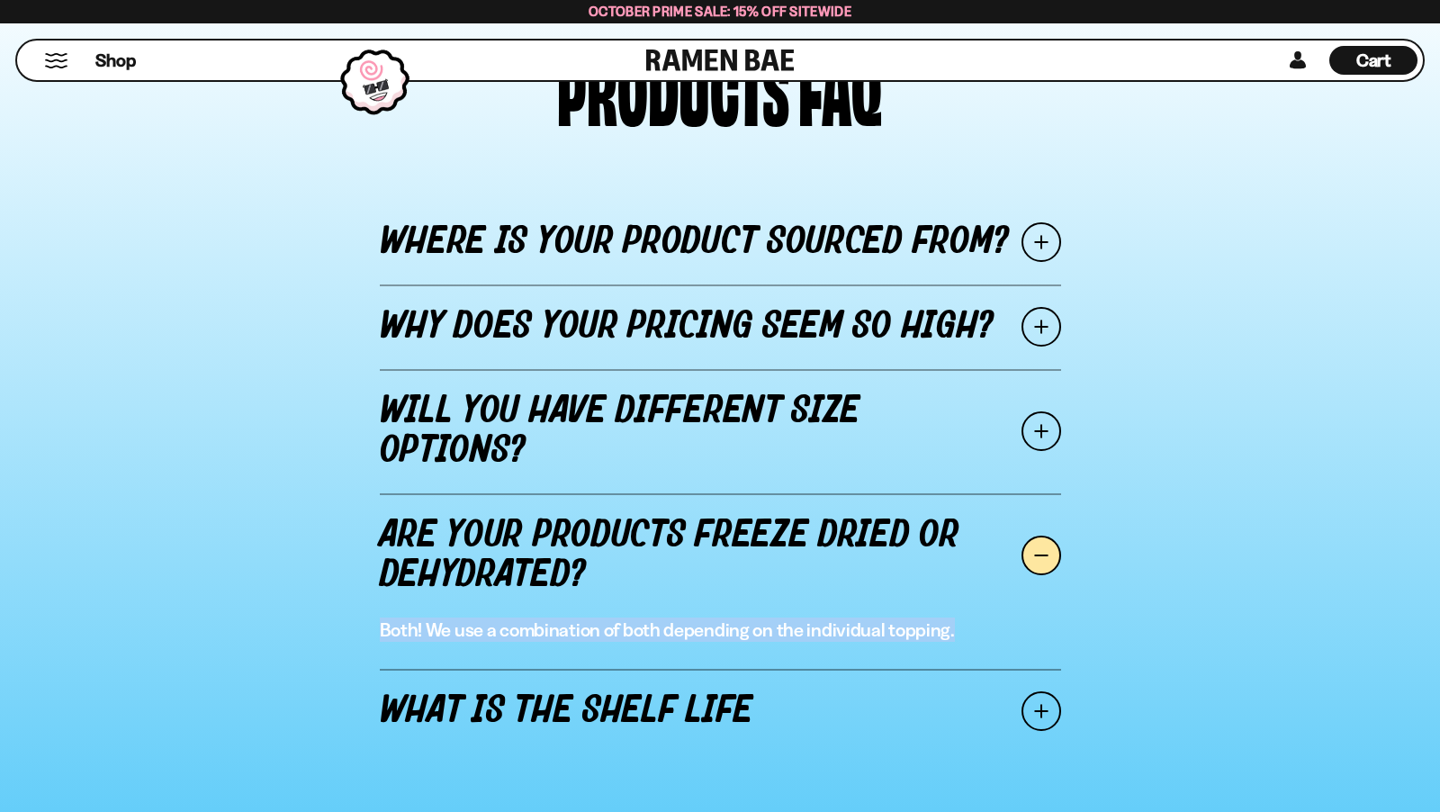
drag, startPoint x: 967, startPoint y: 626, endPoint x: 359, endPoint y: 623, distance: 607.6
click at [358, 624] on div "Where is your product sourced from? Our product originates from China, where we…" at bounding box center [720, 476] width 1413 height 591
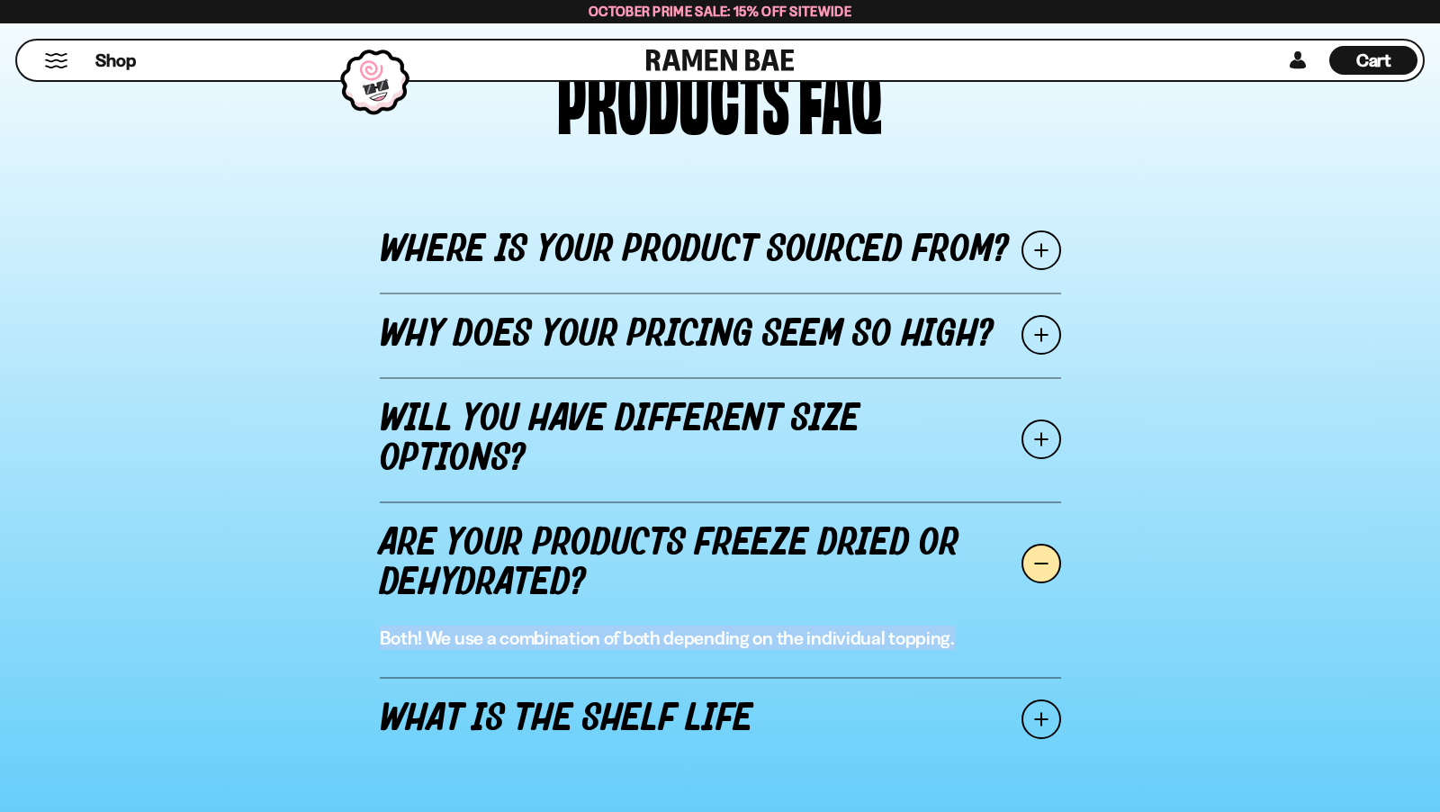
copy p "Both! We use a combination of both depending on the individual topping."
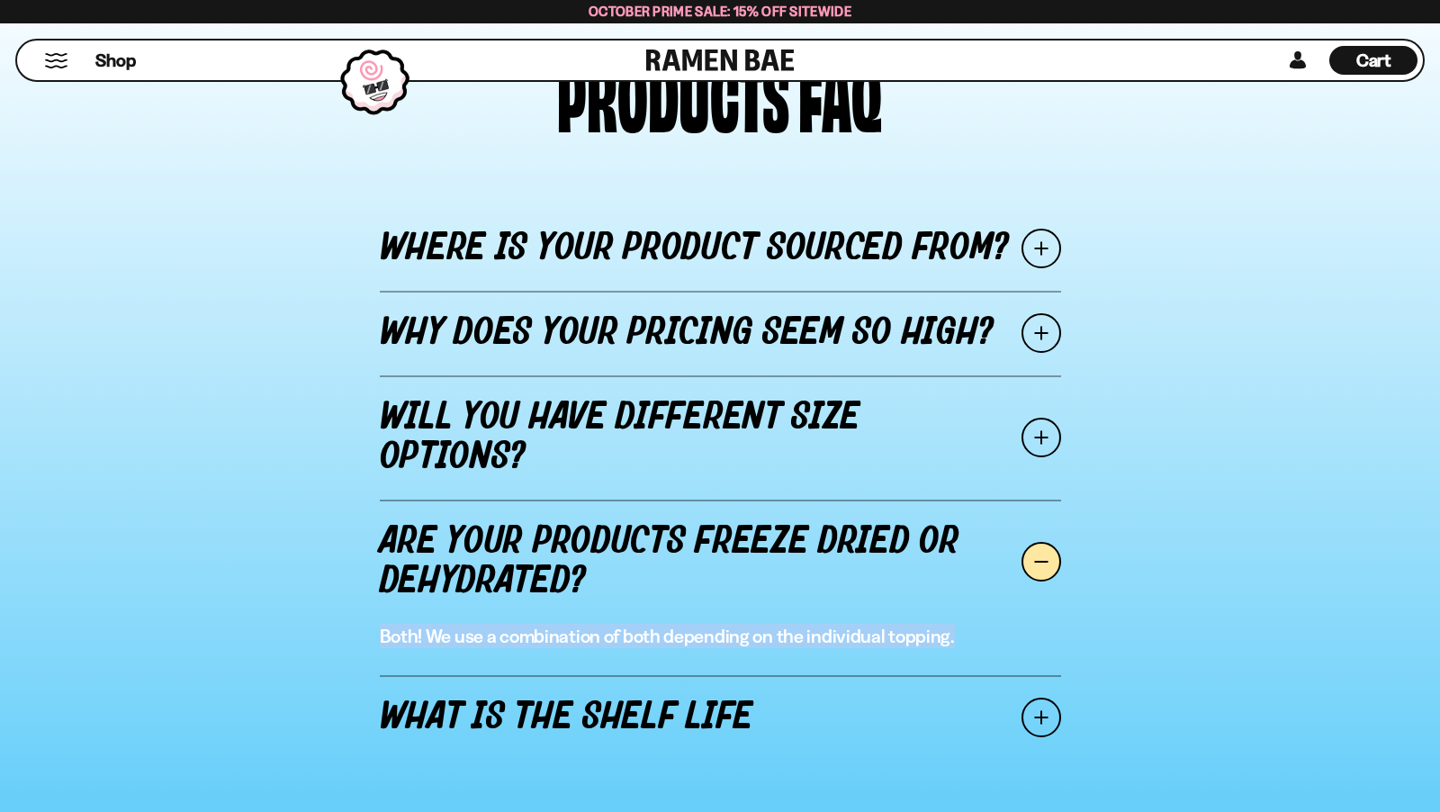
click at [603, 652] on div "Both! We use a combination of both depending on the individual topping." at bounding box center [720, 649] width 681 height 51
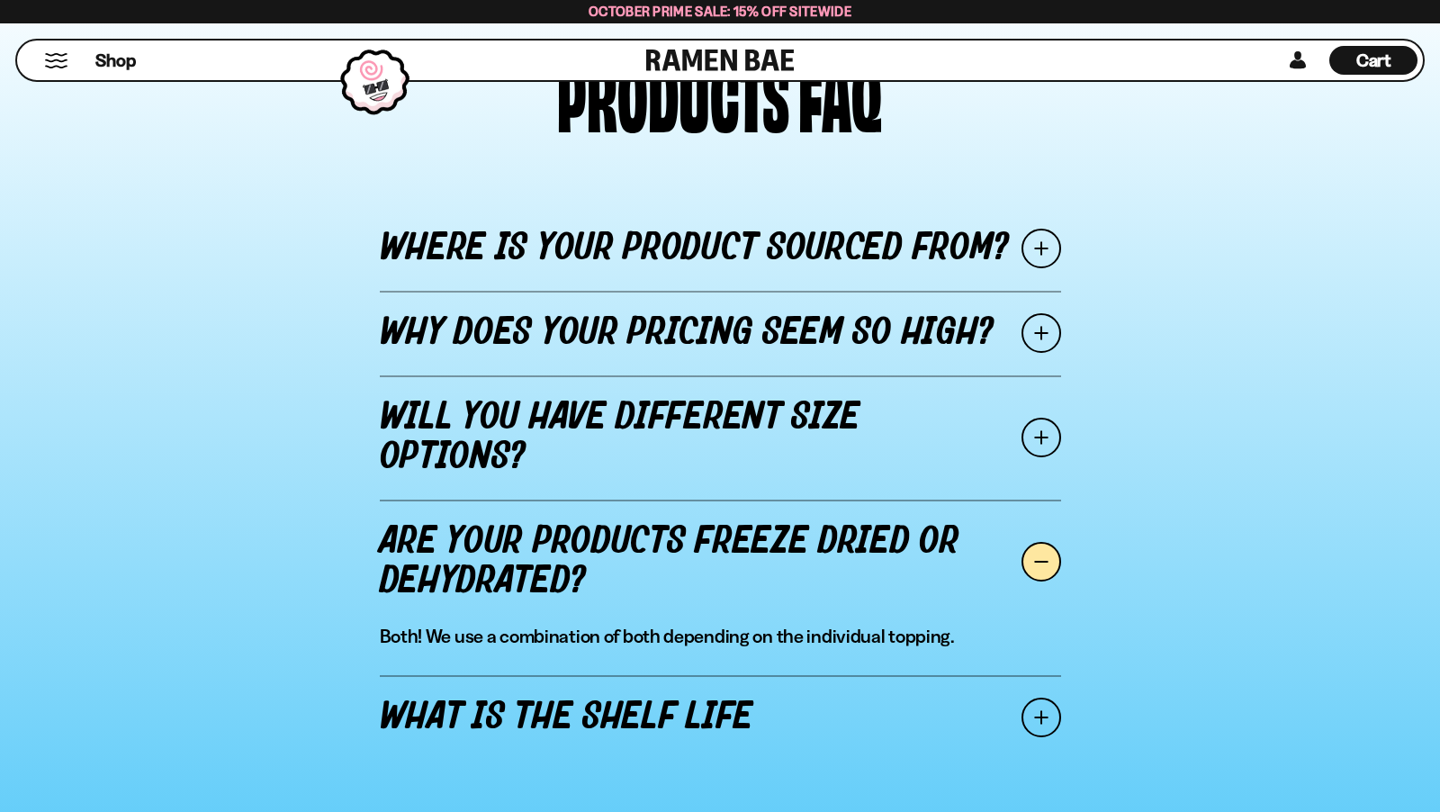
click at [607, 698] on link "What is the shelf life" at bounding box center [720, 717] width 681 height 85
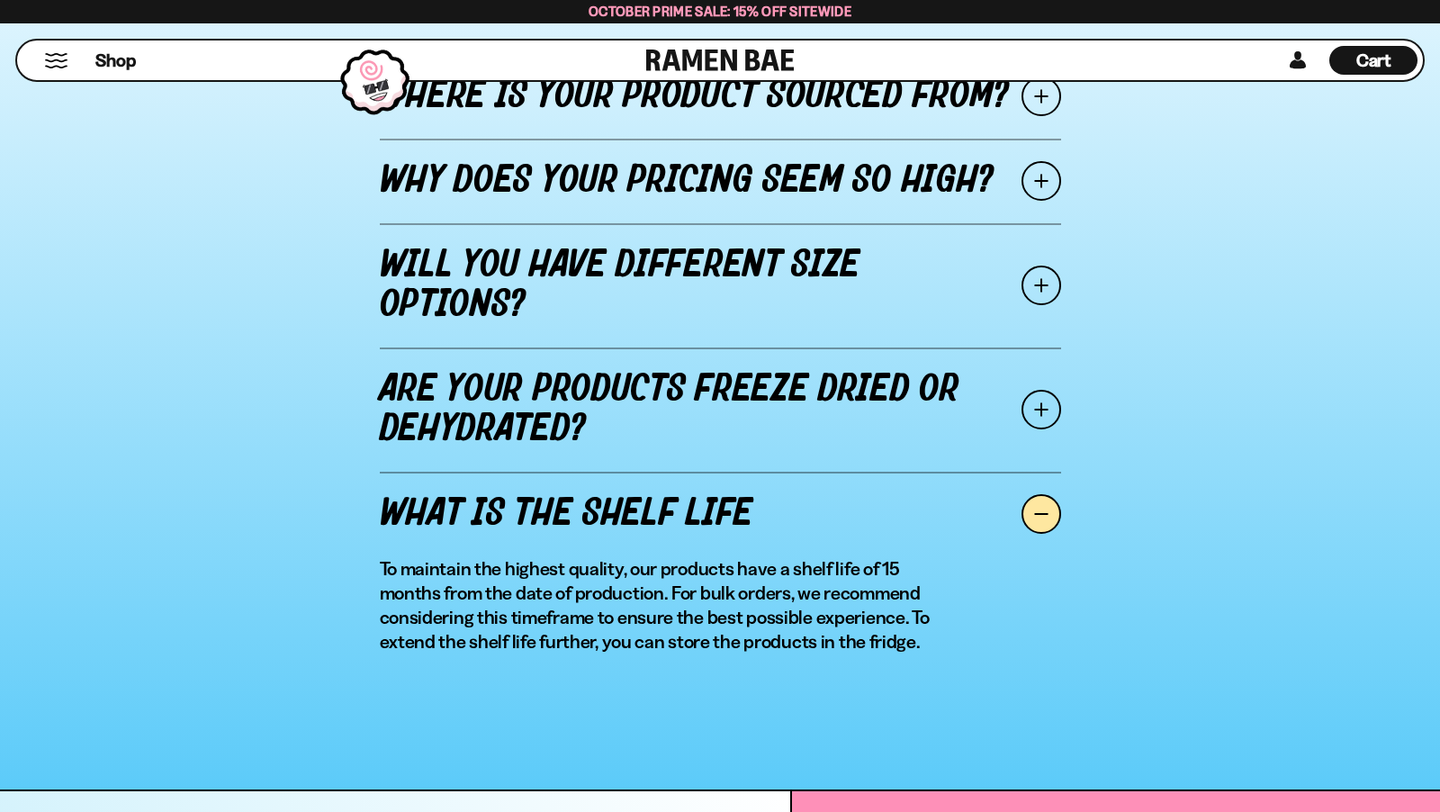
scroll to position [2175, 0]
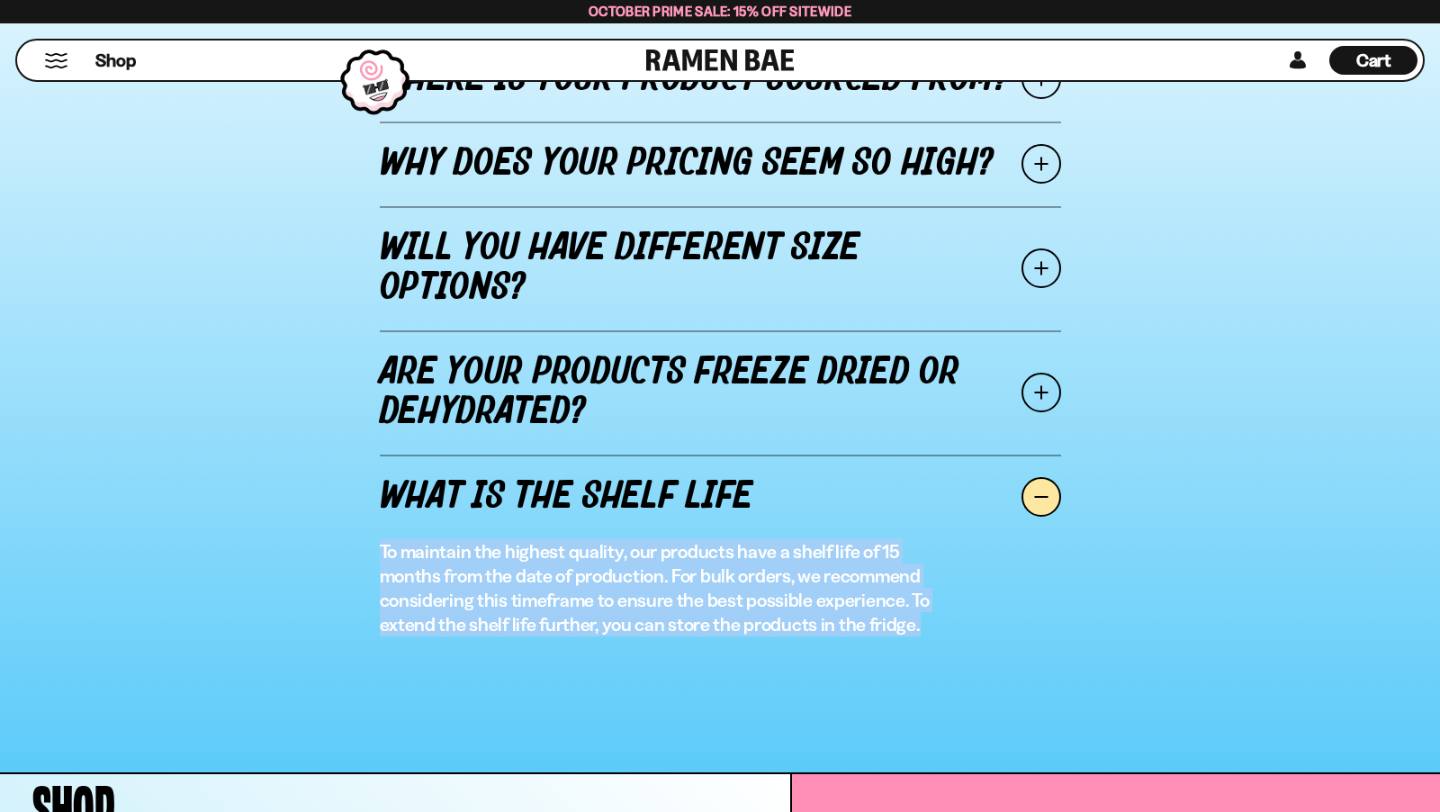
drag, startPoint x: 788, startPoint y: 633, endPoint x: 349, endPoint y: 555, distance: 445.2
click at [349, 555] on div "Where is your product sourced from? Our product originates from China, where we…" at bounding box center [720, 350] width 1413 height 664
copy p "To maintain the highest quality, our products have a shelf life of 15 months fr…"
